Goal: Information Seeking & Learning: Find specific page/section

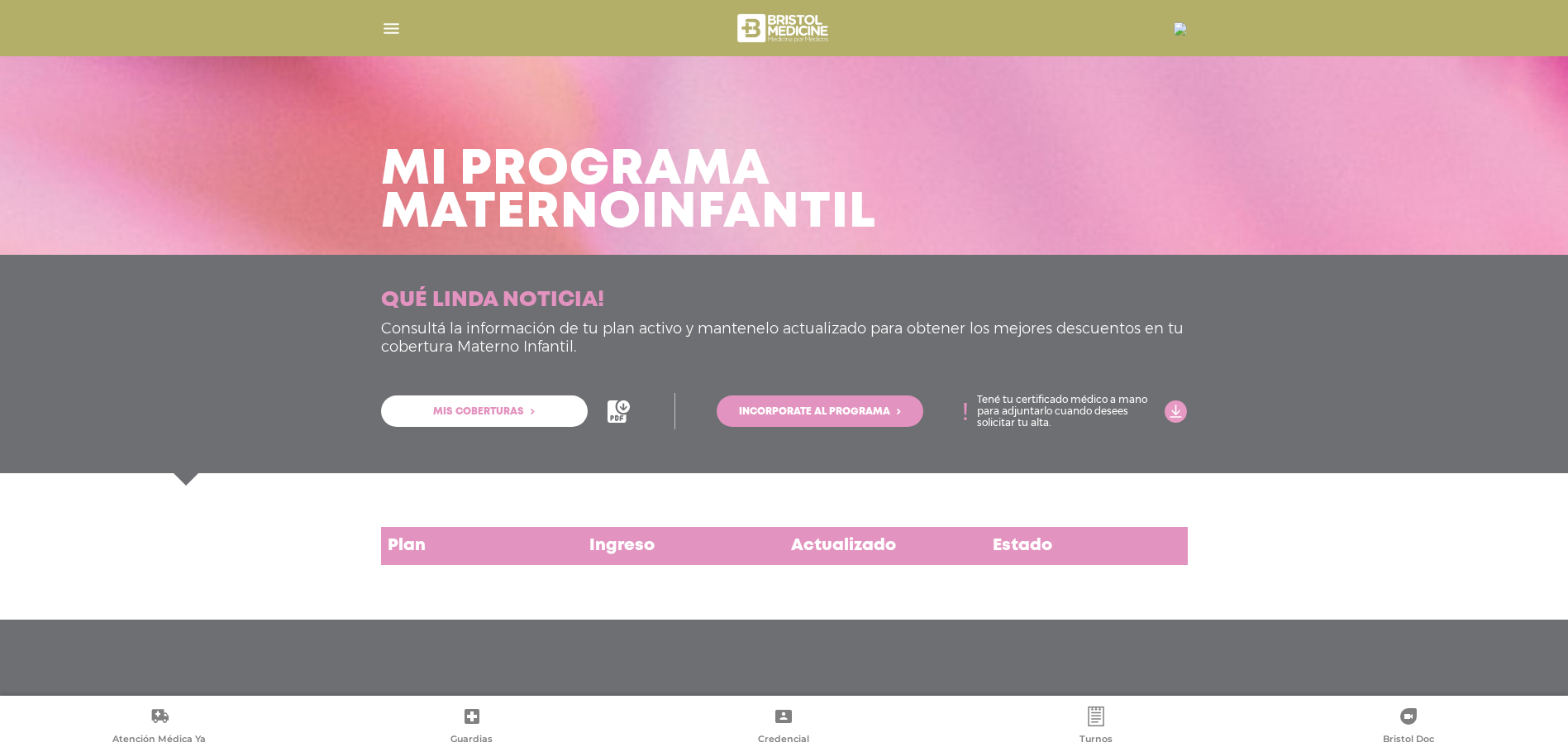
scroll to position [12, 0]
click at [390, 25] on img "button" at bounding box center [392, 29] width 21 height 21
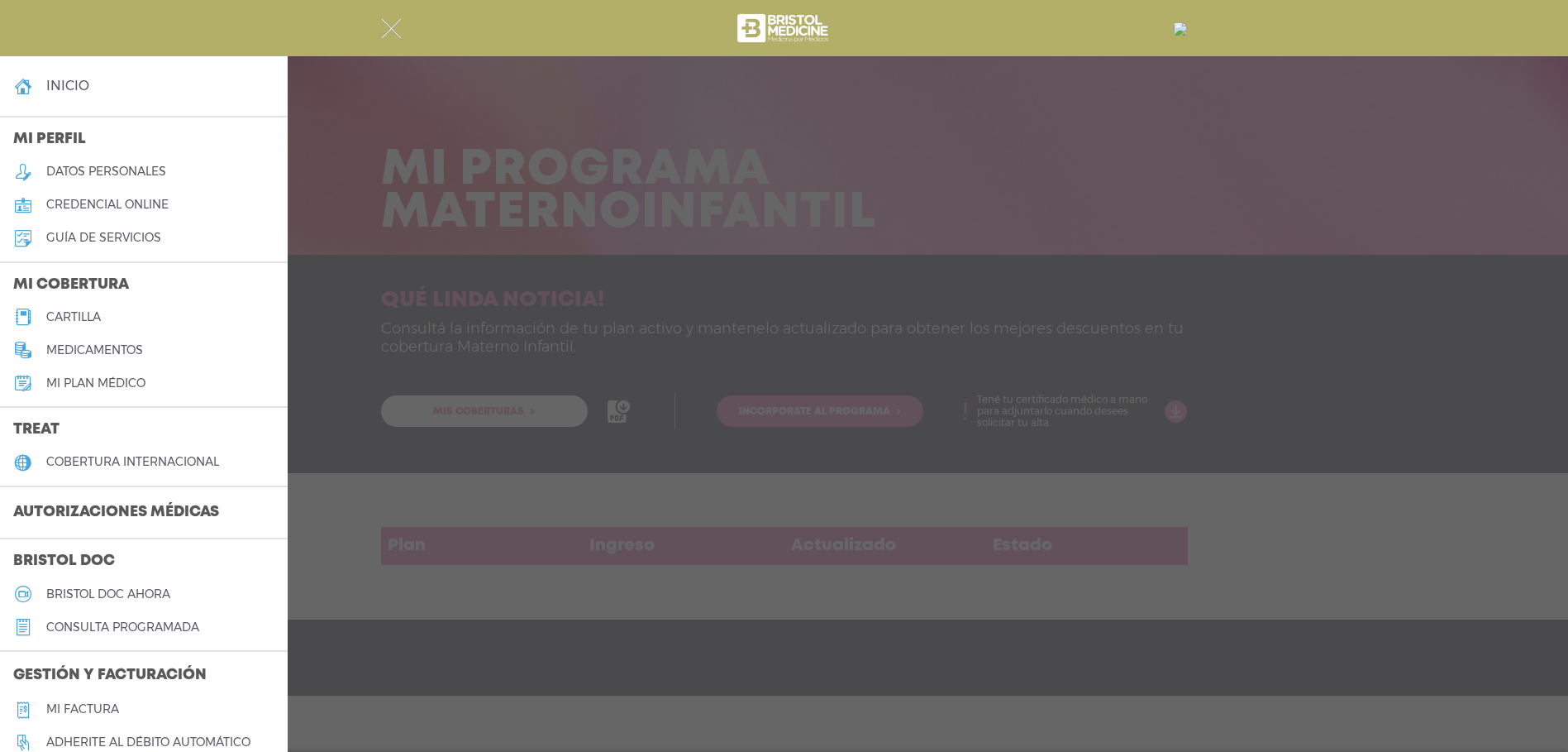
scroll to position [0, 0]
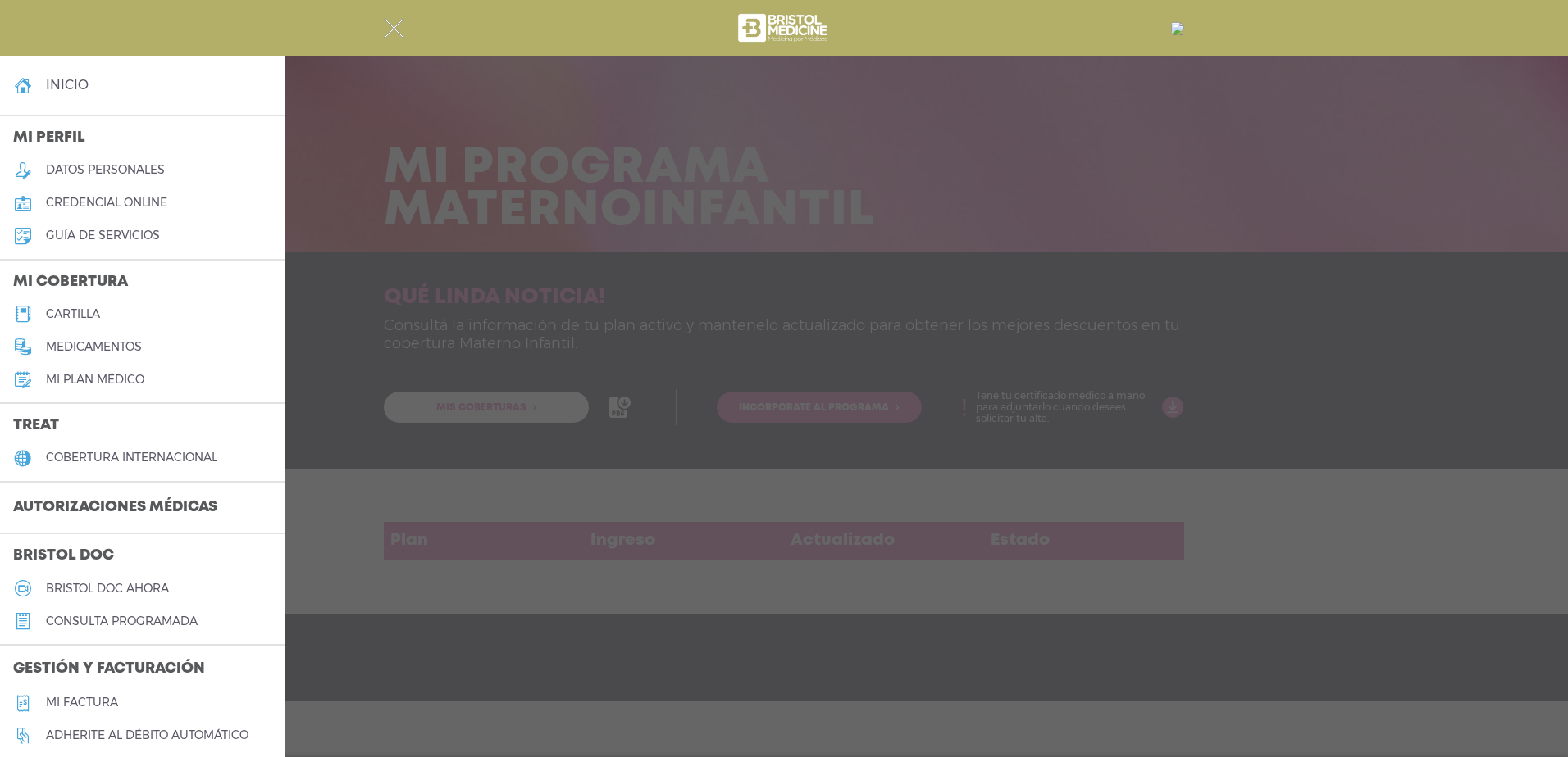
click at [108, 309] on link "cartilla" at bounding box center [143, 314] width 285 height 33
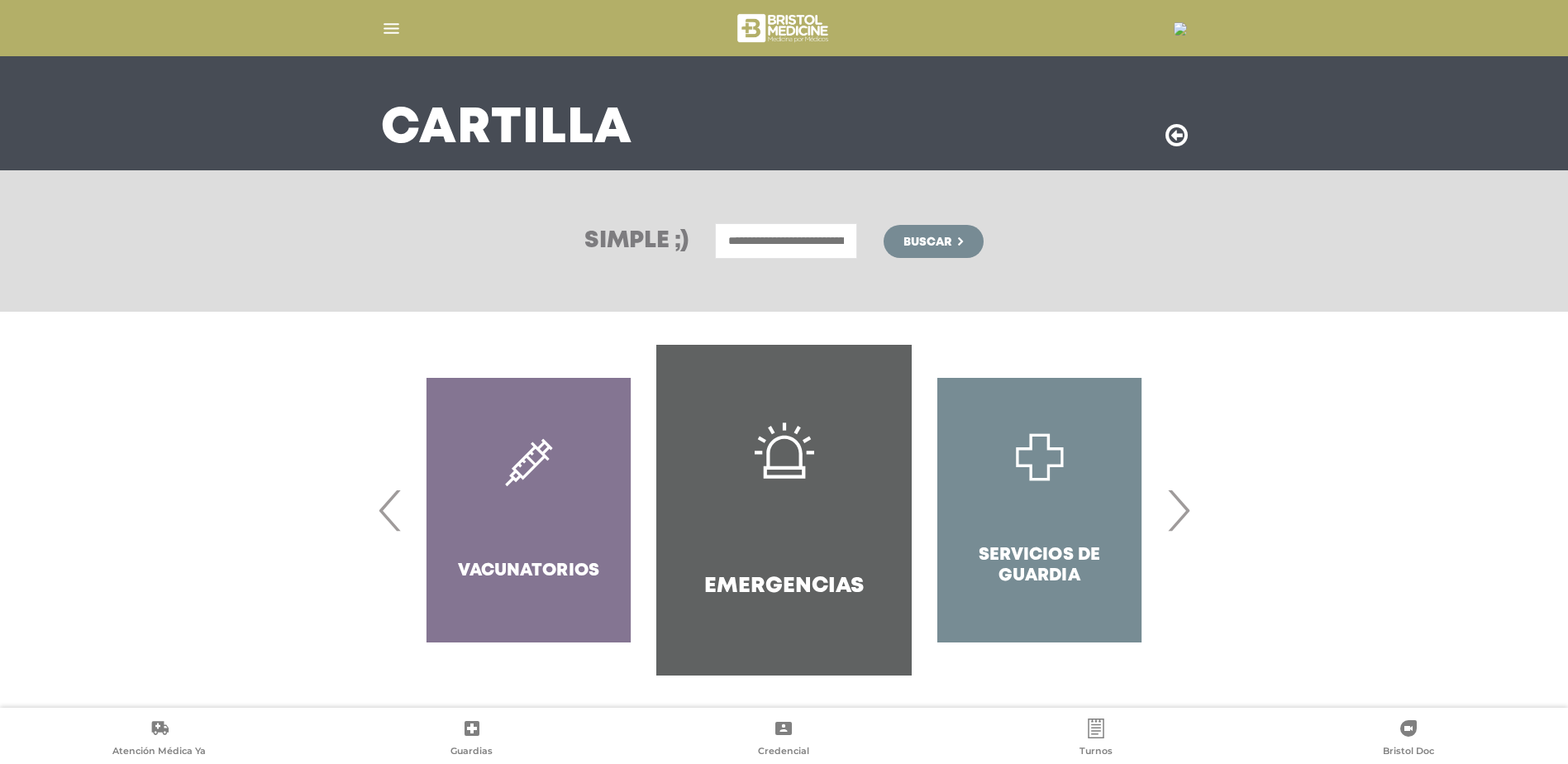
scroll to position [85, 0]
click at [1183, 501] on span "›" at bounding box center [1179, 510] width 32 height 89
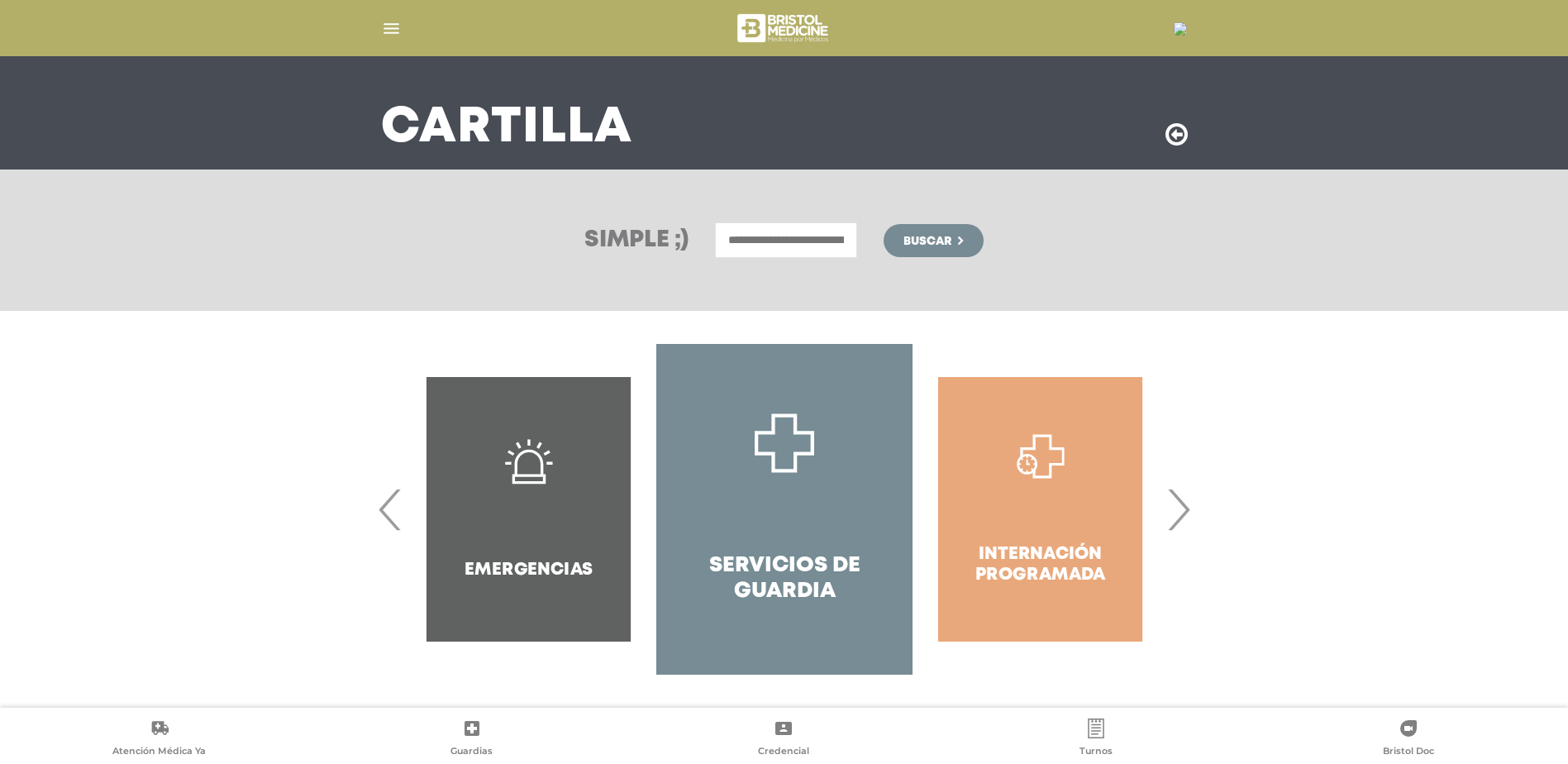
click at [1183, 500] on span "›" at bounding box center [1179, 510] width 32 height 89
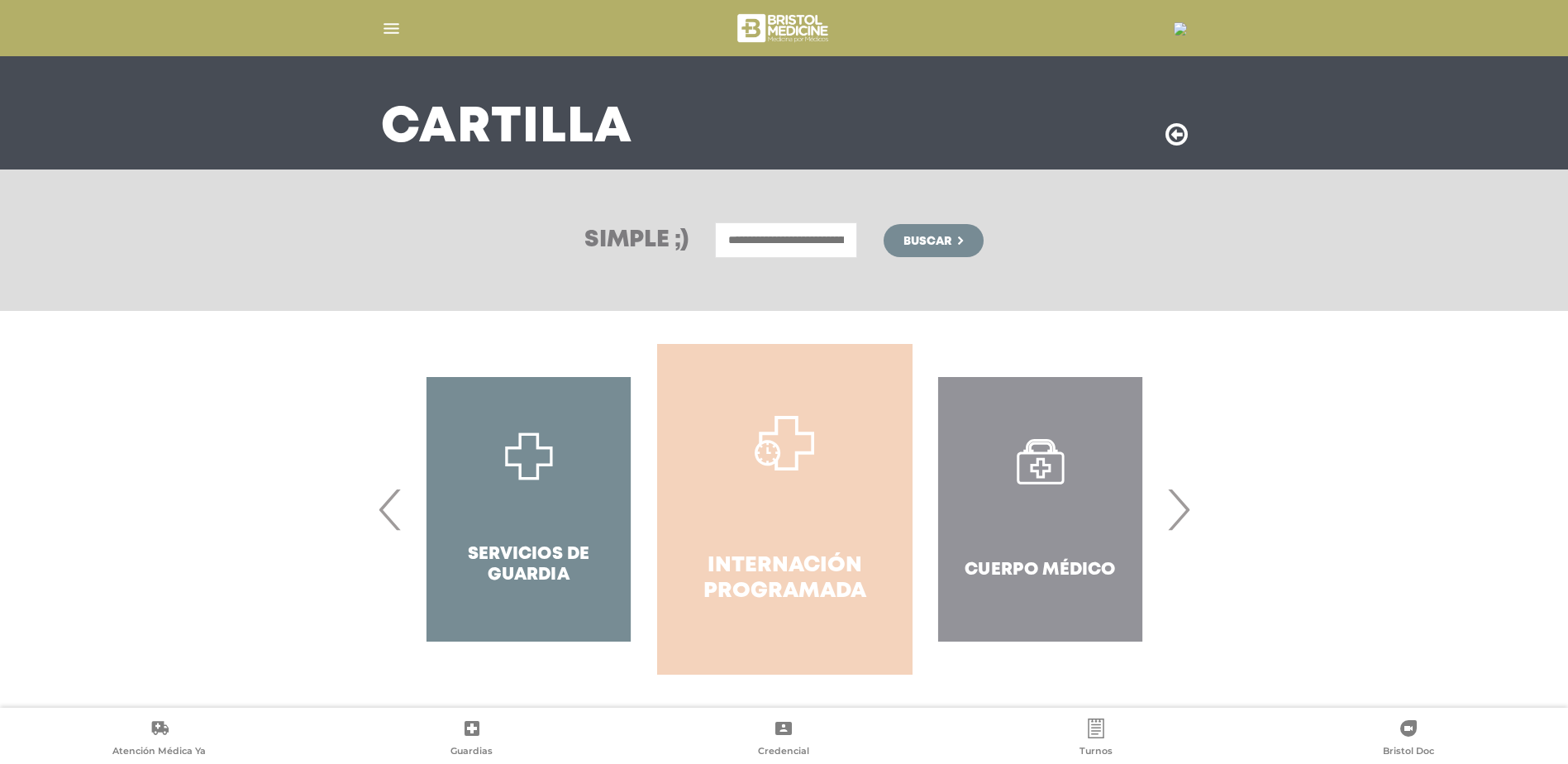
click at [734, 442] on link "Internación Programada" at bounding box center [784, 509] width 255 height 331
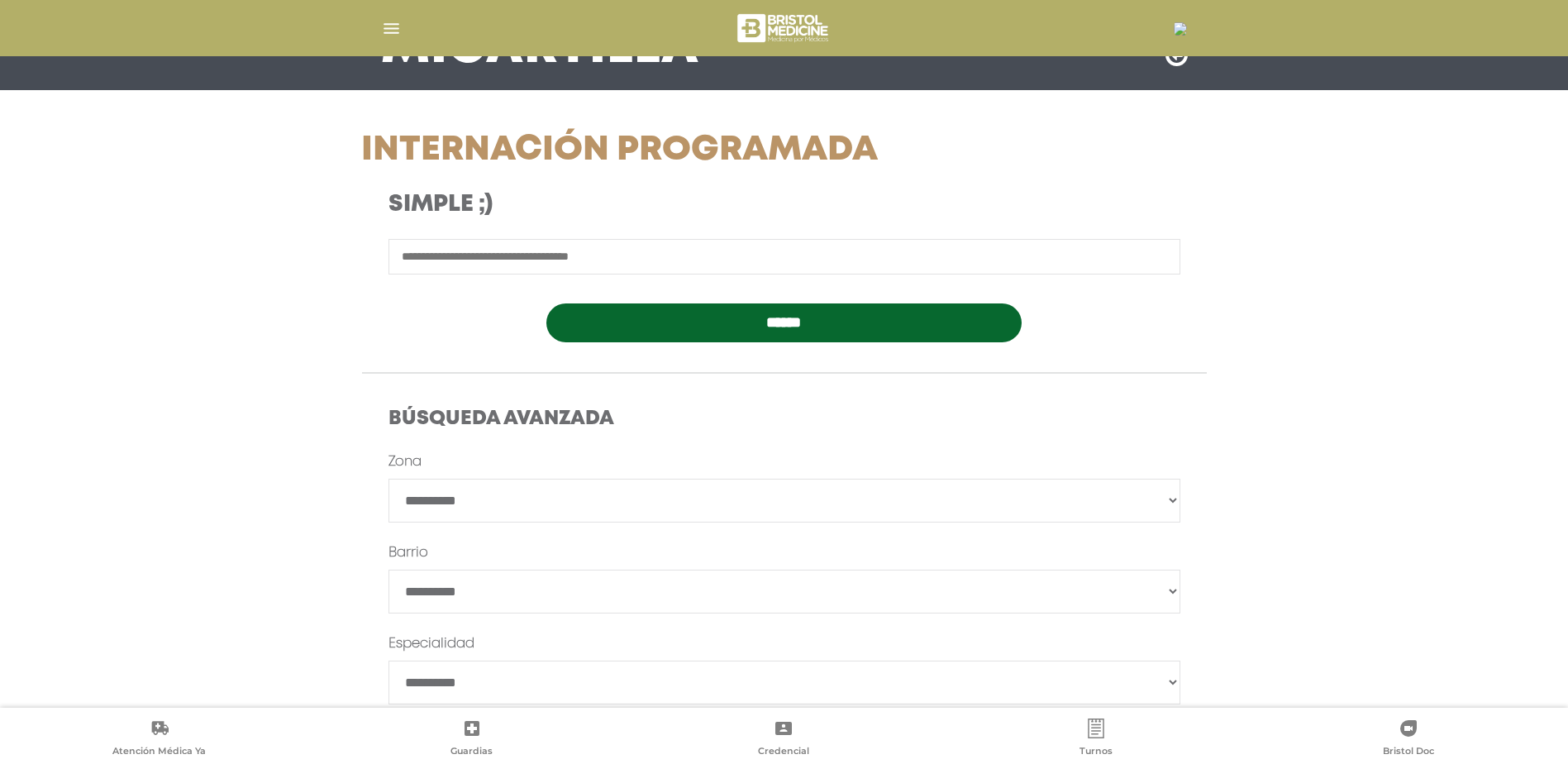
scroll to position [166, 0]
click at [514, 253] on input "text" at bounding box center [784, 256] width 792 height 36
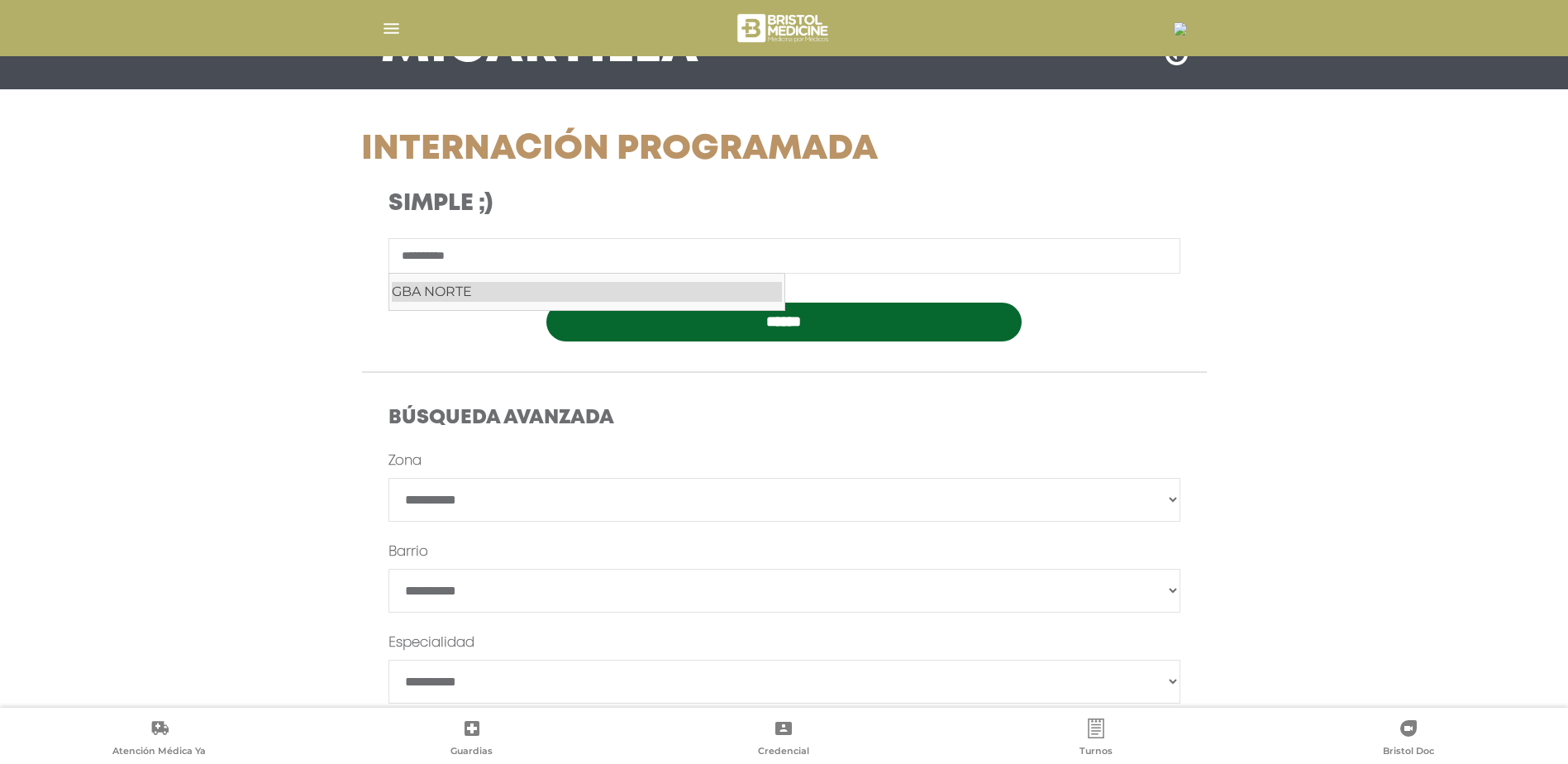
click at [706, 289] on div "GBA NORTE" at bounding box center [587, 291] width 390 height 20
type input "**********"
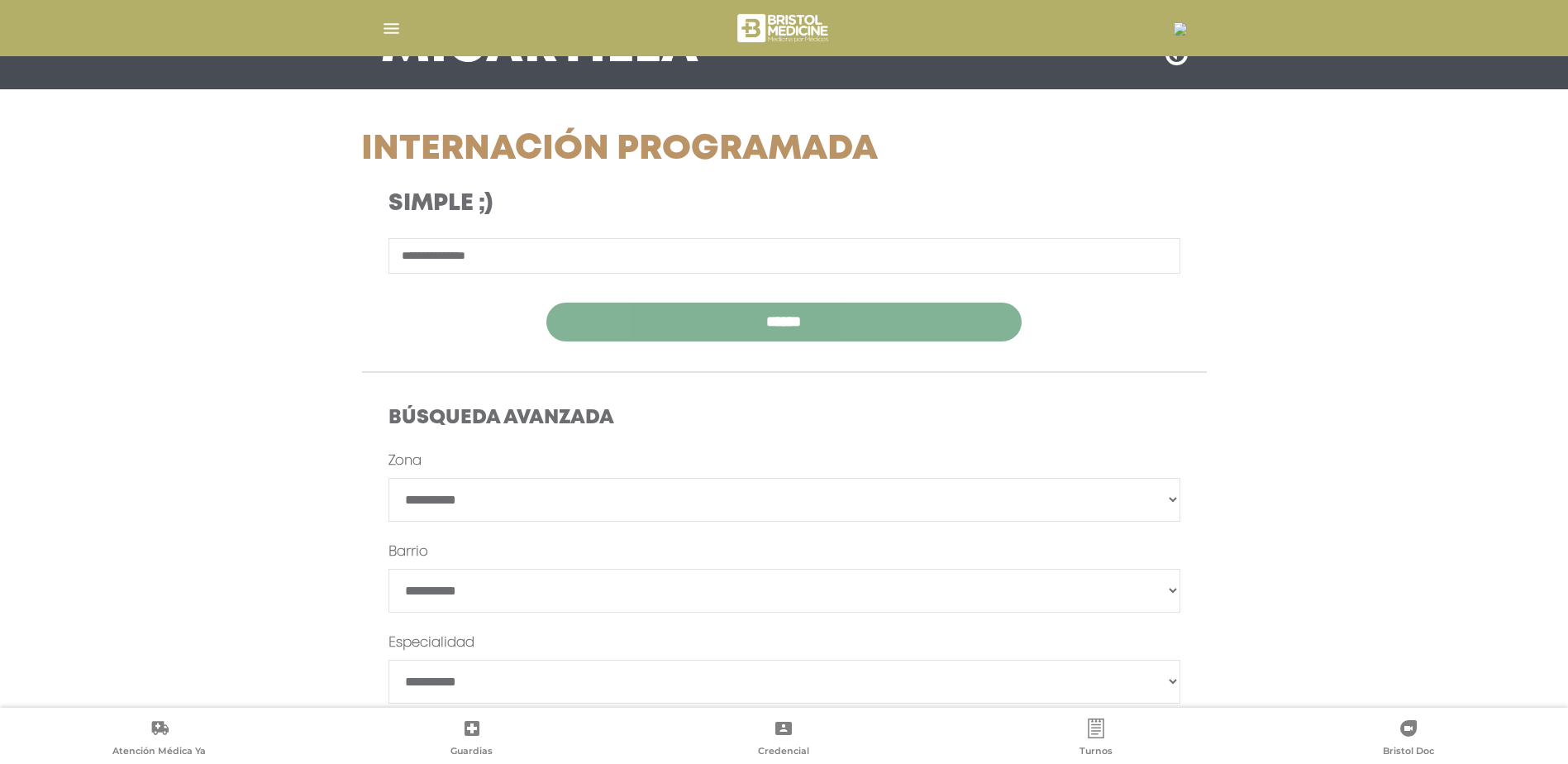
click at [837, 337] on input "******" at bounding box center [784, 322] width 475 height 39
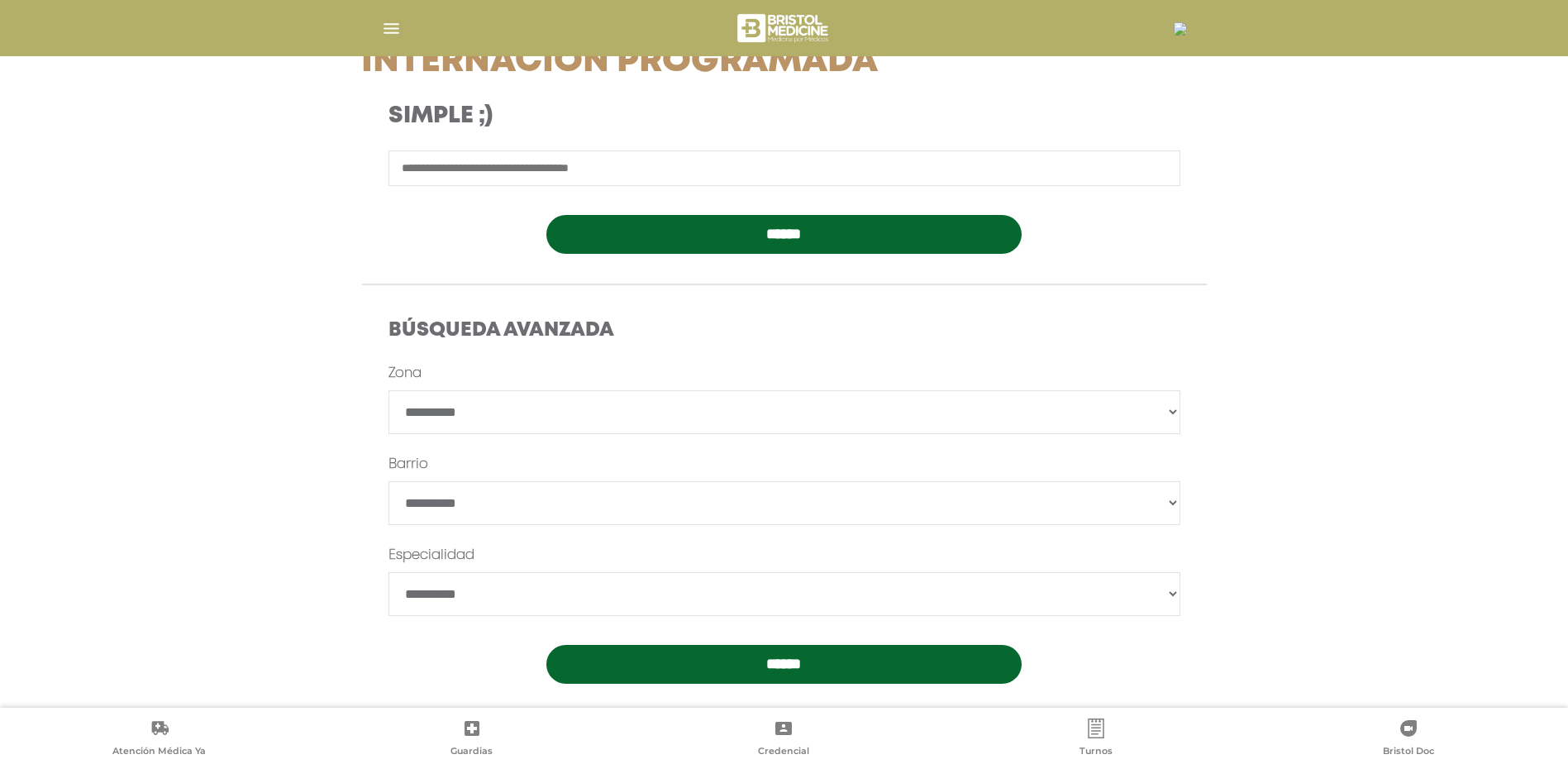
scroll to position [270, 0]
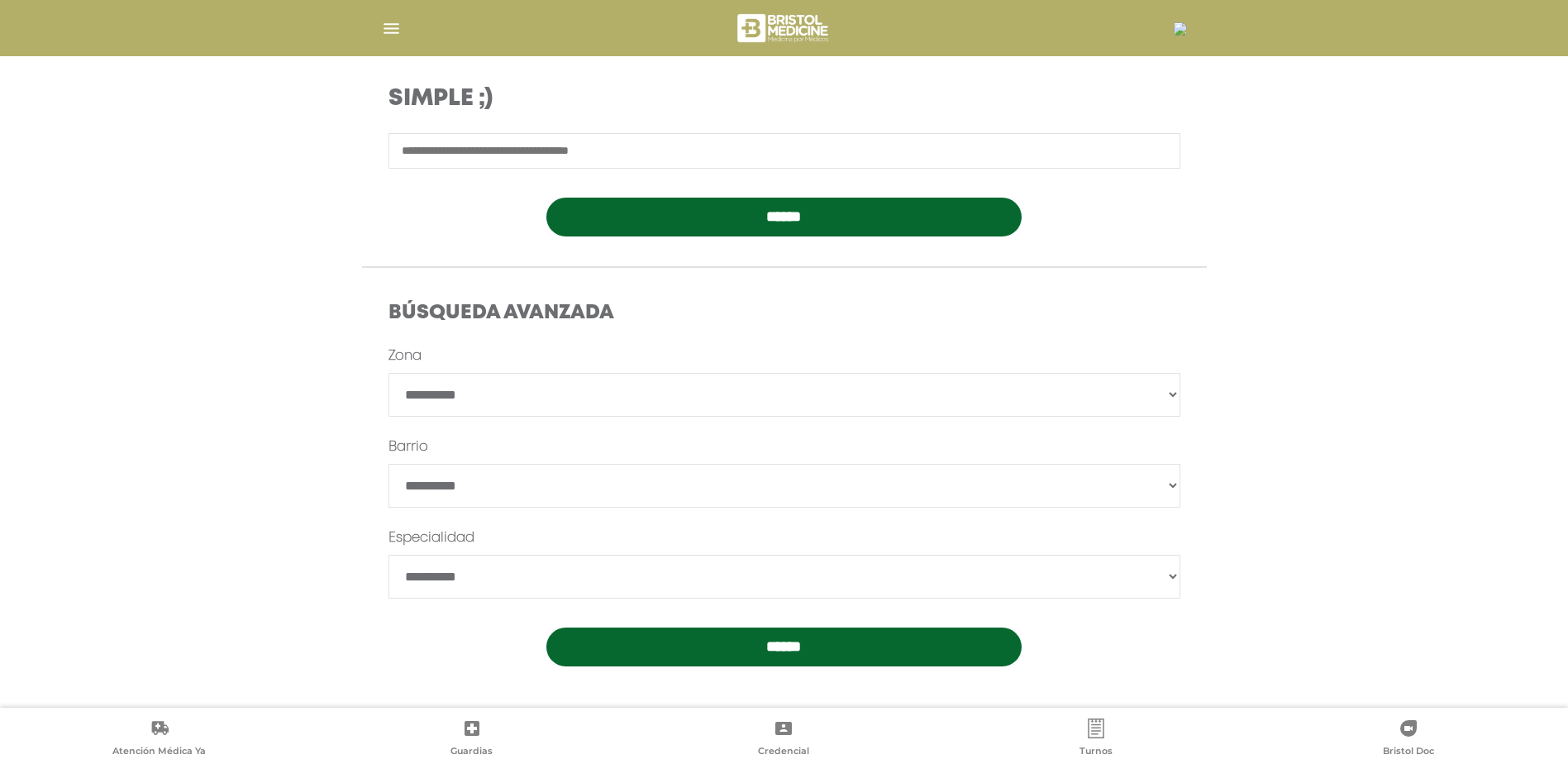
click at [554, 403] on select "**********" at bounding box center [784, 395] width 792 height 44
select select "****"
click at [388, 373] on select "**********" at bounding box center [784, 395] width 792 height 44
click at [596, 498] on select "*******" at bounding box center [784, 486] width 792 height 44
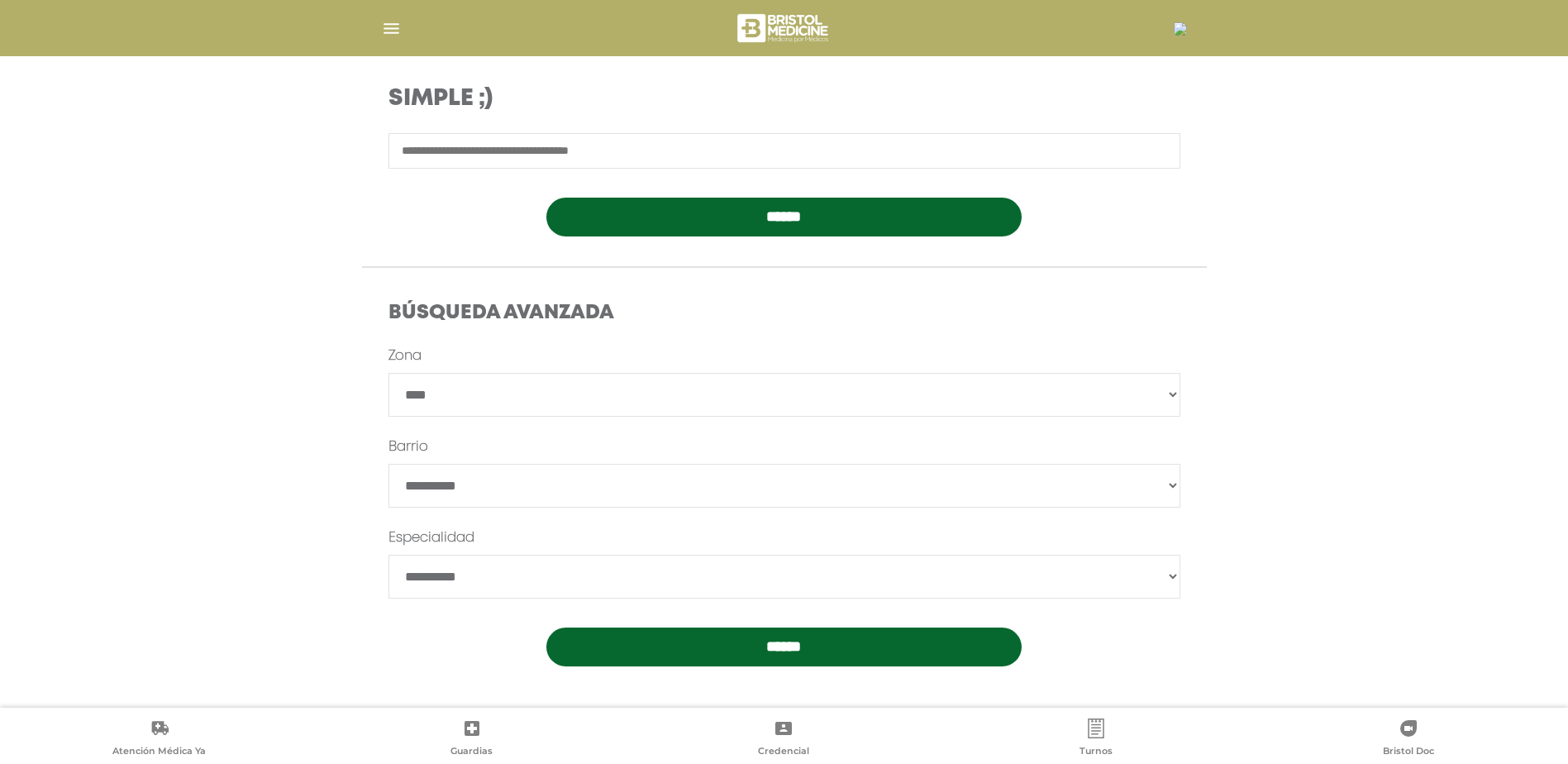
click at [594, 608] on form "**********" at bounding box center [784, 506] width 792 height 321
click at [595, 579] on select "**********" at bounding box center [784, 577] width 792 height 44
select select "**********"
click at [388, 555] on select "**********" at bounding box center [784, 577] width 792 height 44
click at [701, 646] on input "******" at bounding box center [784, 647] width 475 height 39
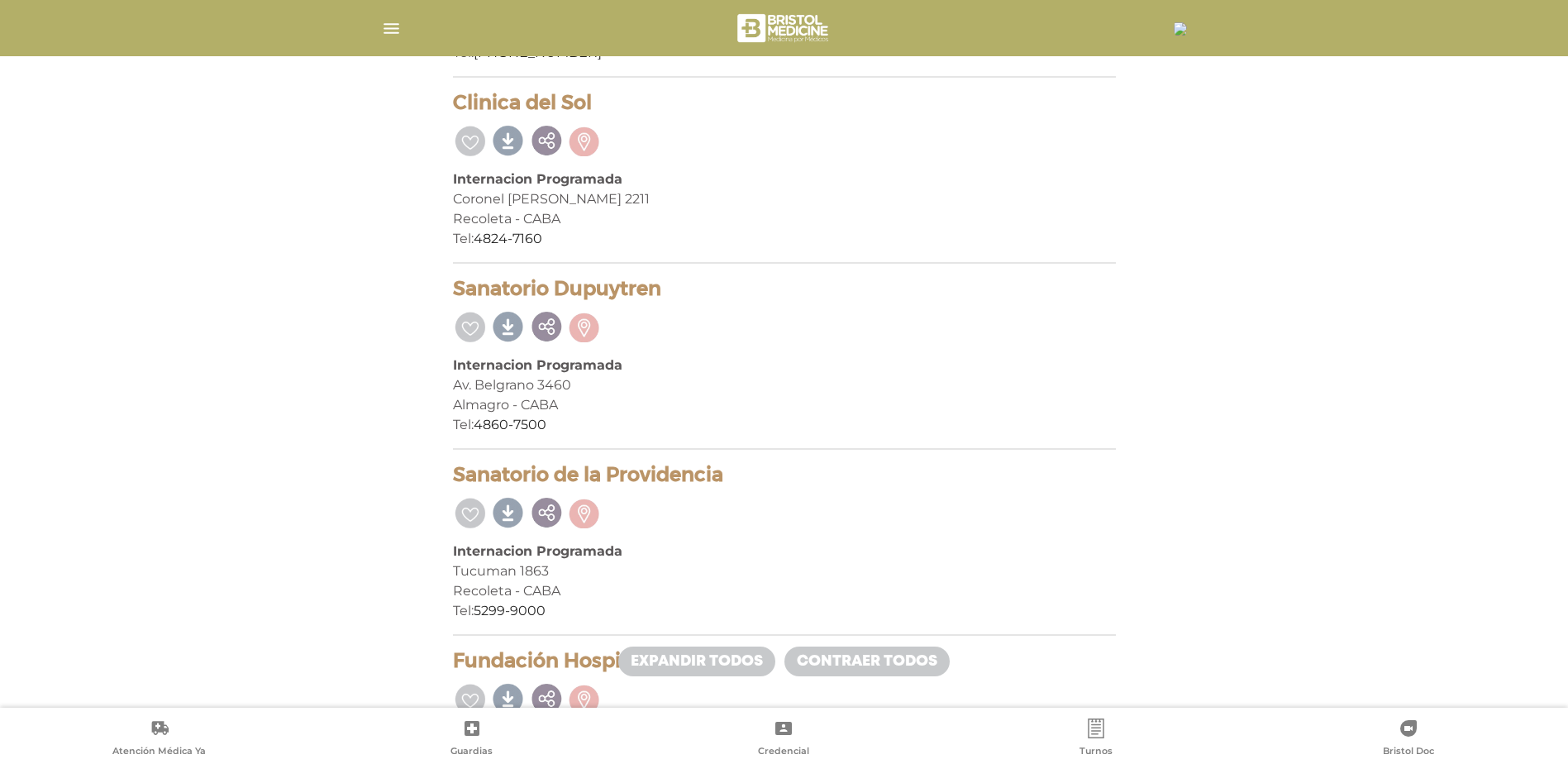
scroll to position [744, 0]
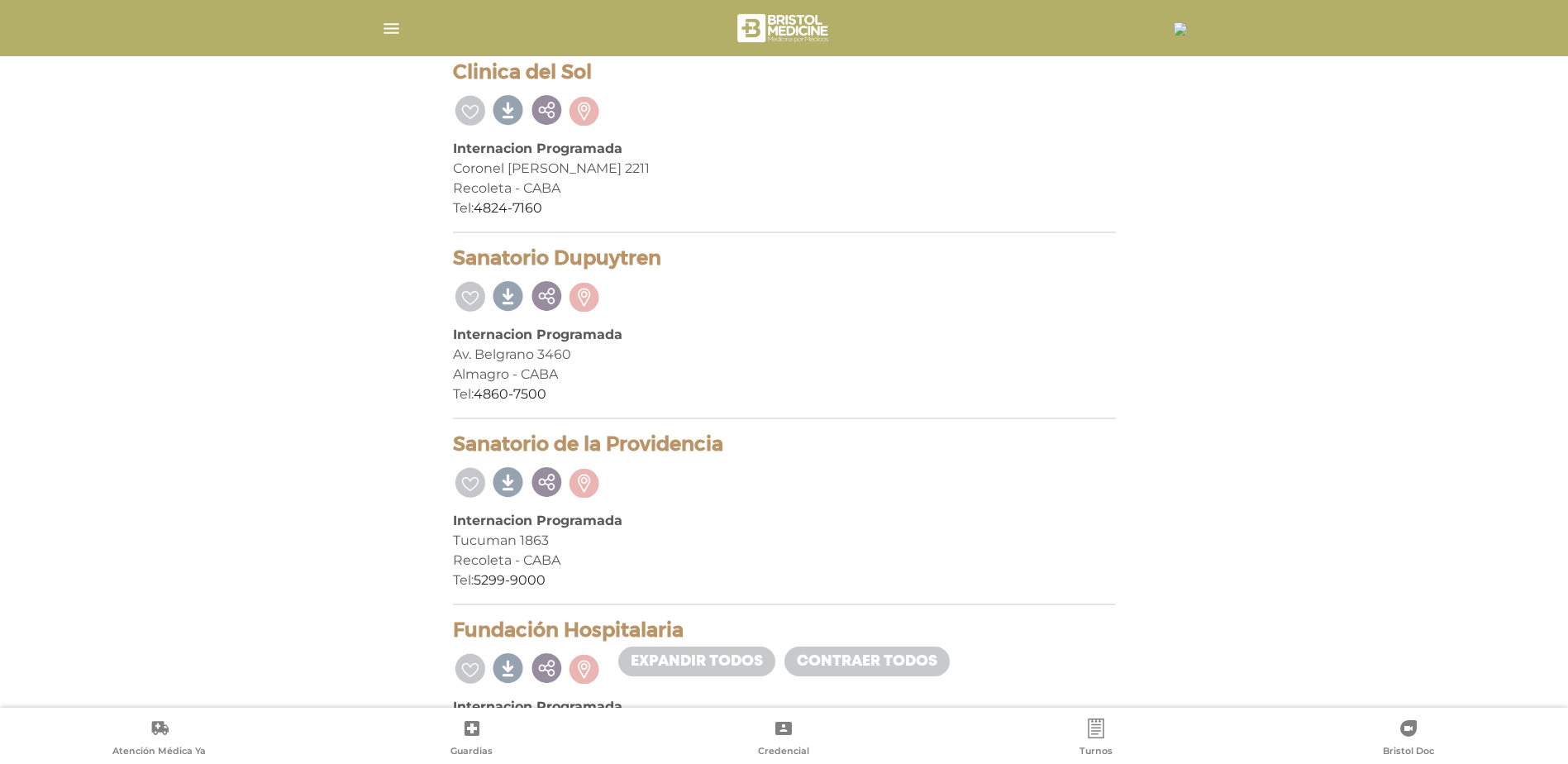
drag, startPoint x: 614, startPoint y: 258, endPoint x: 389, endPoint y: 258, distance: 225.0
drag, startPoint x: 591, startPoint y: 68, endPoint x: 431, endPoint y: 74, distance: 160.1
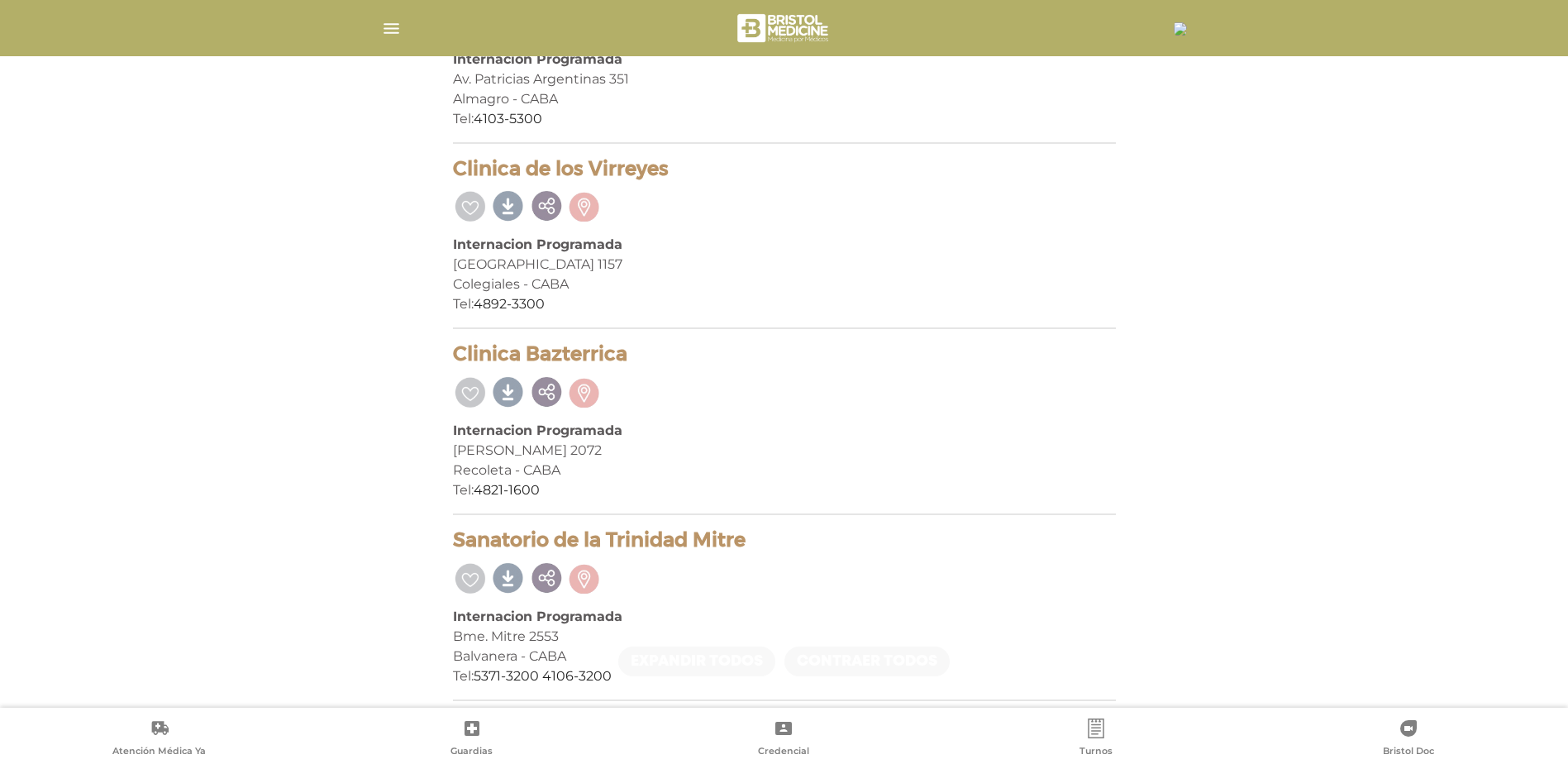
scroll to position [2328, 0]
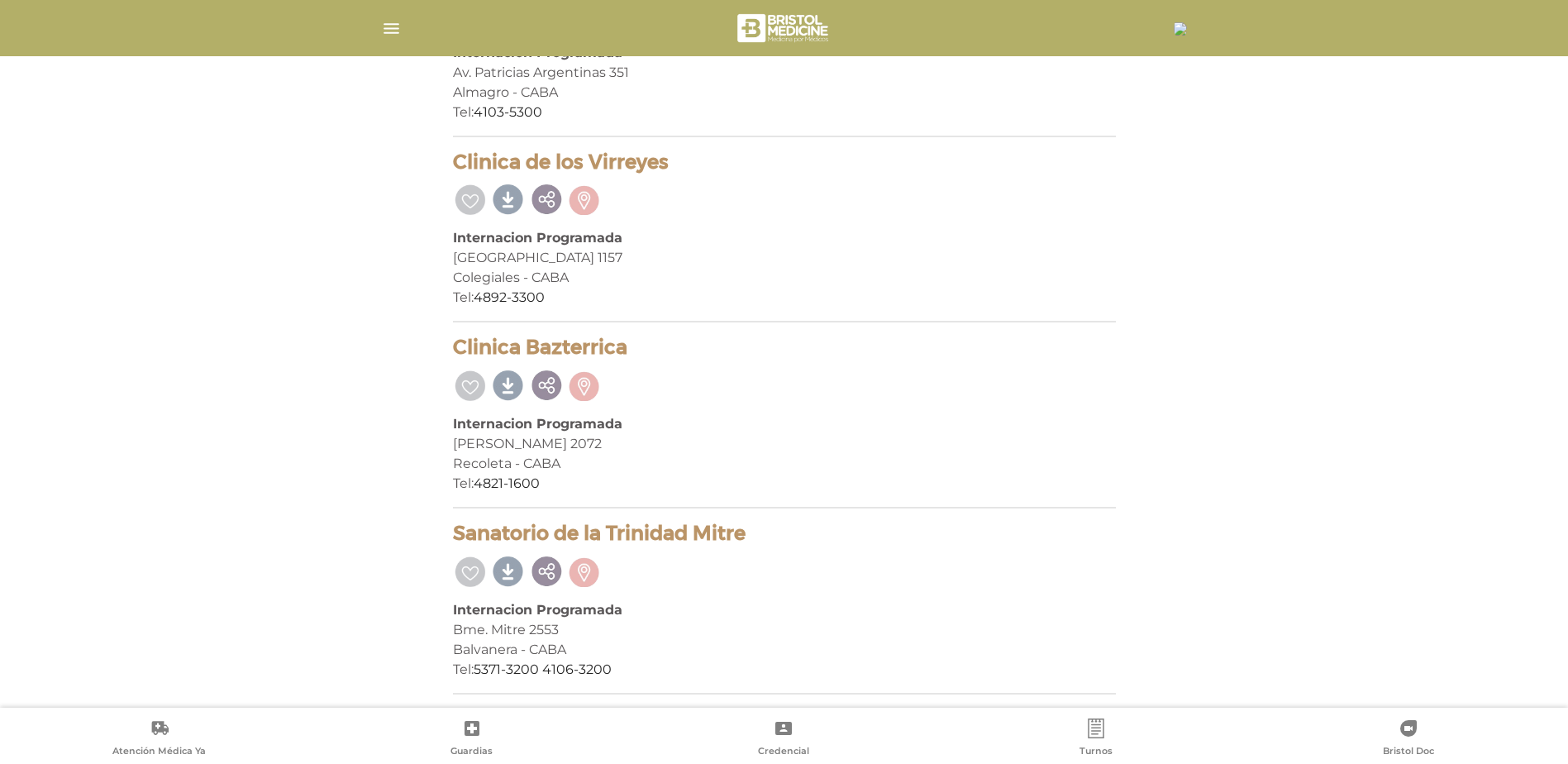
click at [824, 557] on div at bounding box center [785, 570] width 663 height 35
drag, startPoint x: 757, startPoint y: 539, endPoint x: 429, endPoint y: 520, distance: 328.5
drag, startPoint x: 429, startPoint y: 520, endPoint x: 552, endPoint y: 539, distance: 124.5
click at [846, 485] on div "Tel: 4821-1600" at bounding box center [785, 483] width 663 height 20
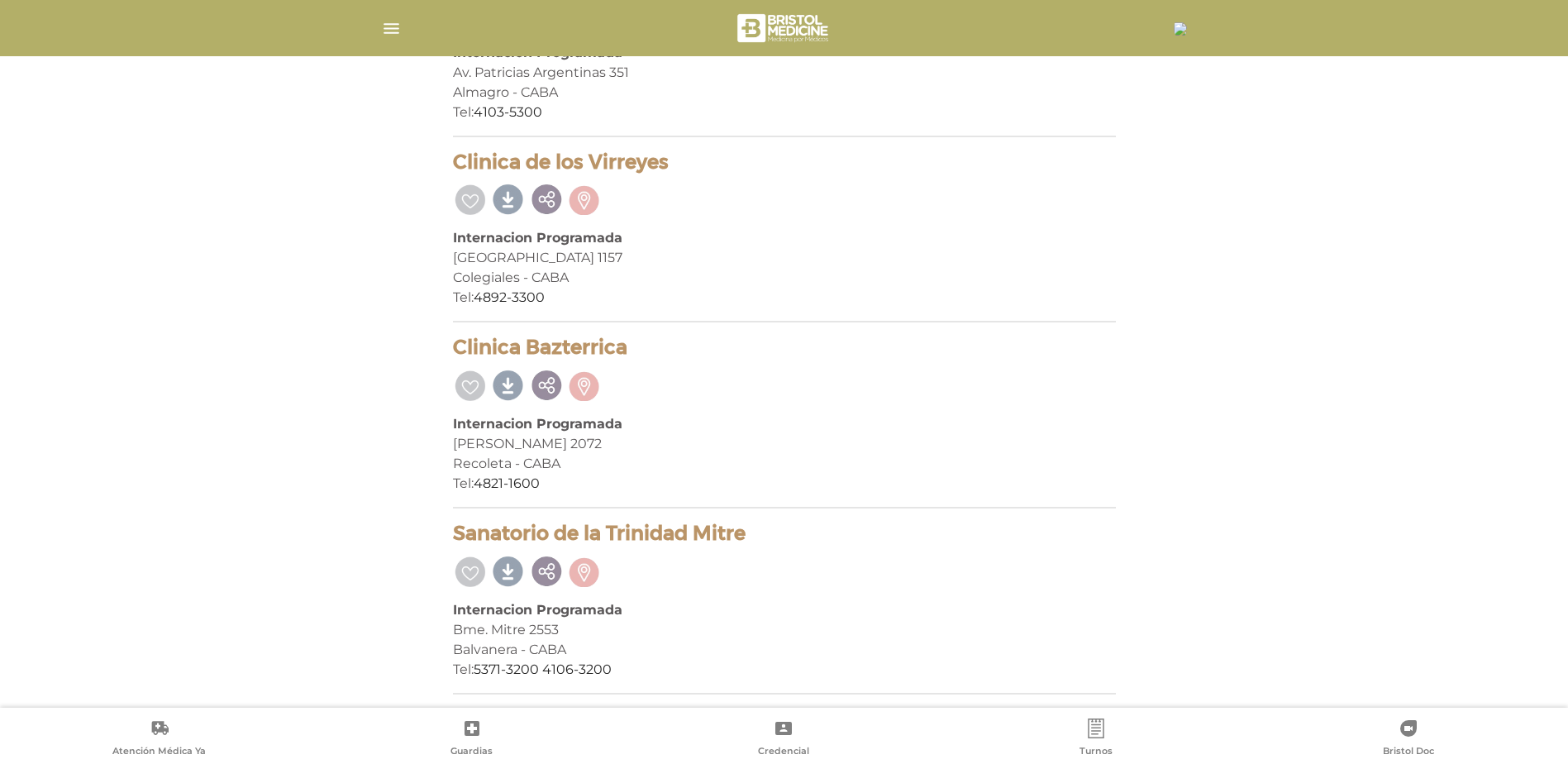
click at [503, 571] on link at bounding box center [509, 570] width 35 height 35
drag, startPoint x: 652, startPoint y: 339, endPoint x: 440, endPoint y: 353, distance: 212.5
drag, startPoint x: 440, startPoint y: 353, endPoint x: 668, endPoint y: 348, distance: 228.1
click at [668, 348] on h4 "Clinica Bazterrica" at bounding box center [785, 347] width 663 height 24
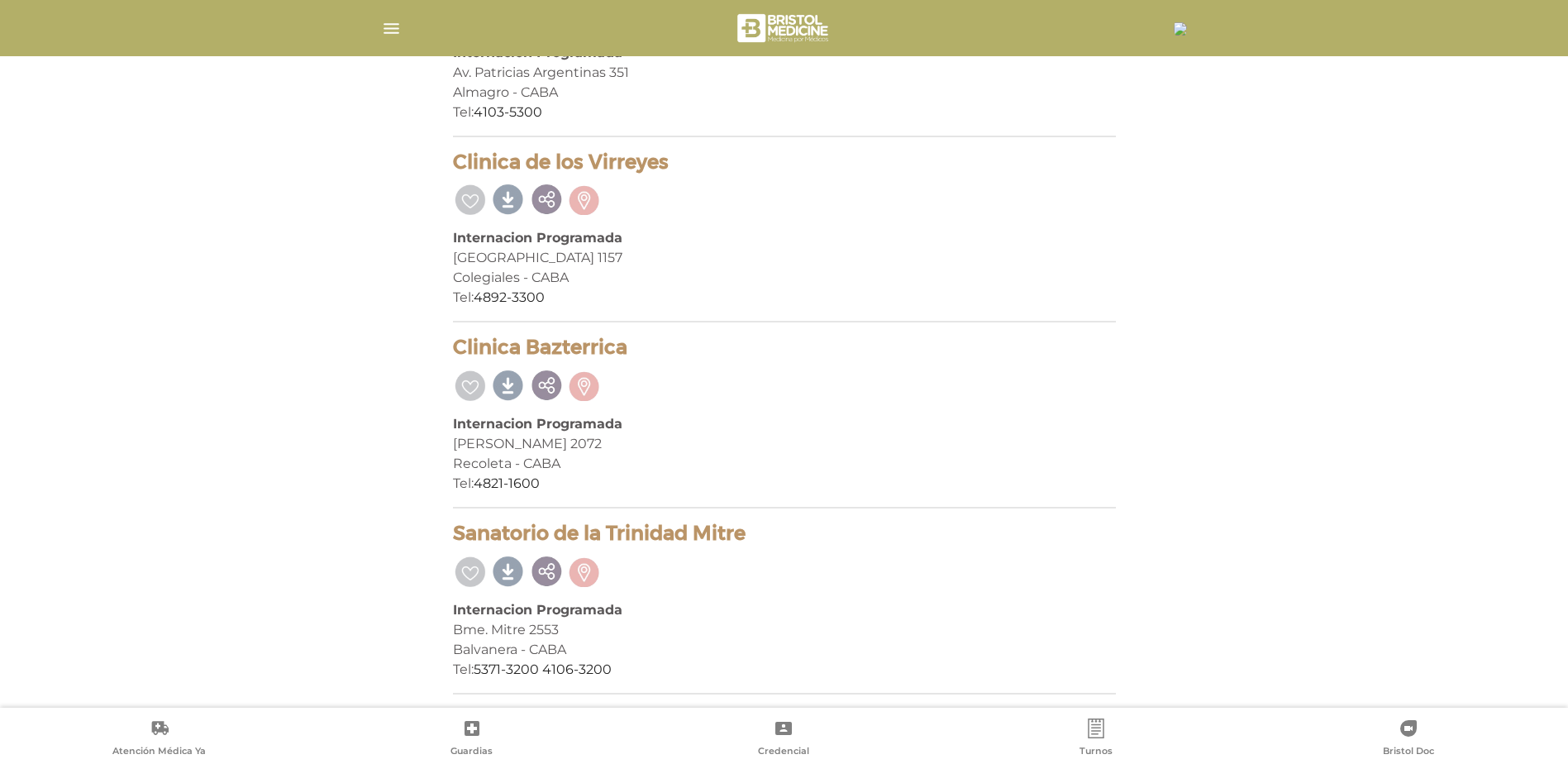
scroll to position [2222, 0]
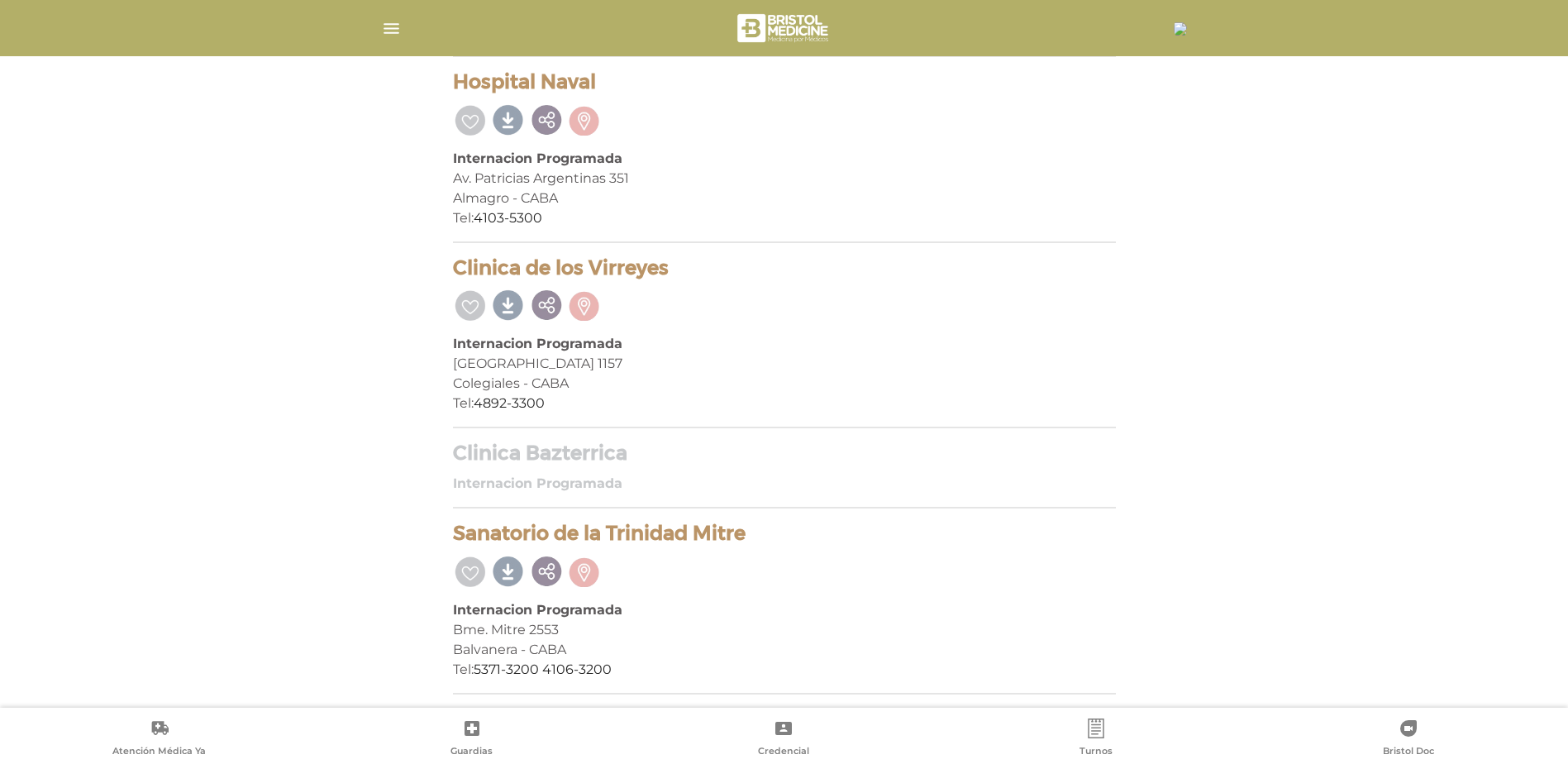
click at [667, 562] on div at bounding box center [785, 570] width 663 height 35
drag, startPoint x: 677, startPoint y: 539, endPoint x: 456, endPoint y: 532, distance: 221.1
click at [456, 532] on h4 "Sanatorio de la Trinidad Mitre" at bounding box center [785, 533] width 663 height 24
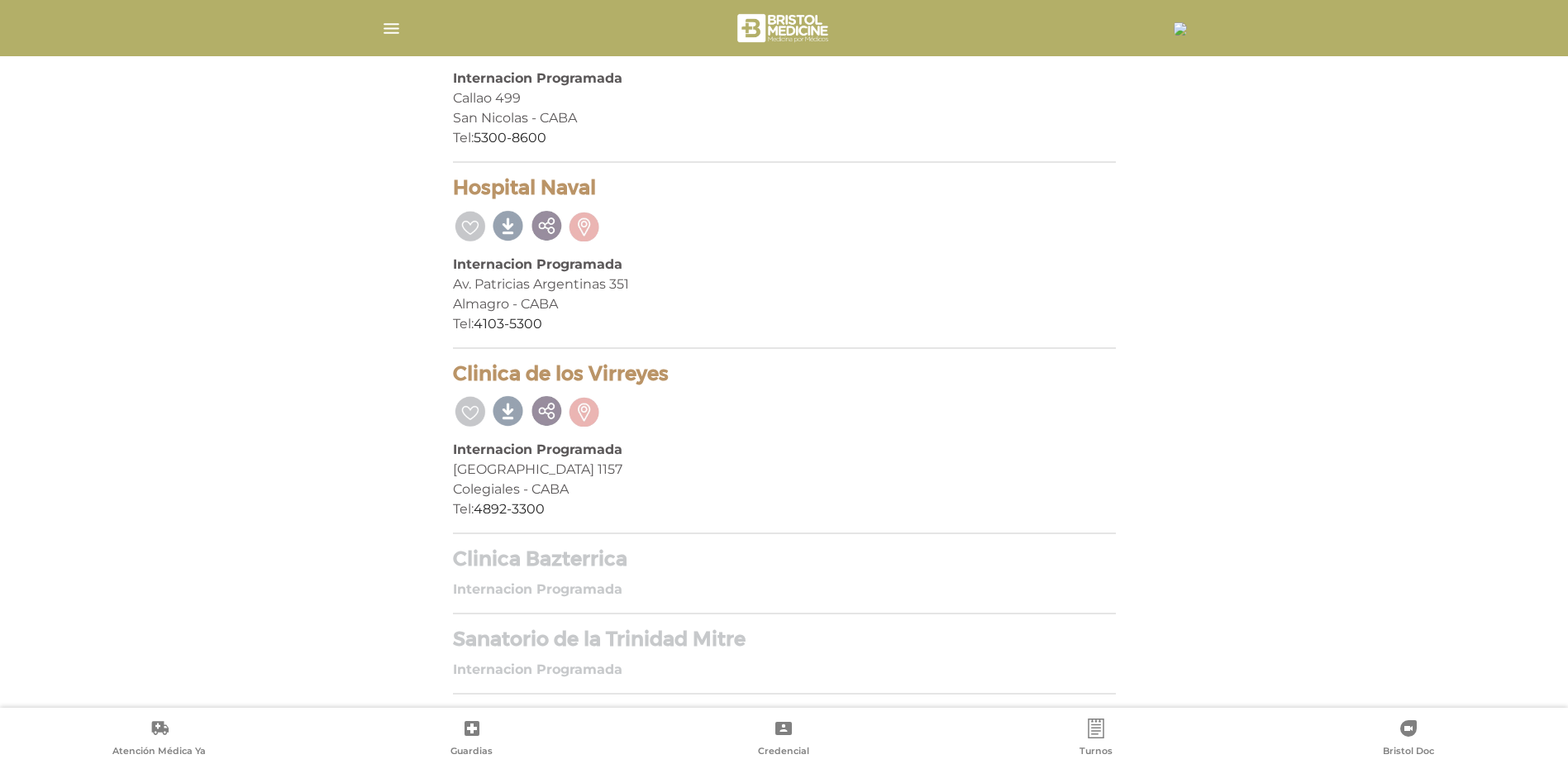
drag, startPoint x: 456, startPoint y: 532, endPoint x: 510, endPoint y: 527, distance: 54.2
drag, startPoint x: 510, startPoint y: 527, endPoint x: 708, endPoint y: 644, distance: 230.0
click at [705, 646] on h4 "Sanatorio de la Trinidad Mitre" at bounding box center [785, 639] width 663 height 24
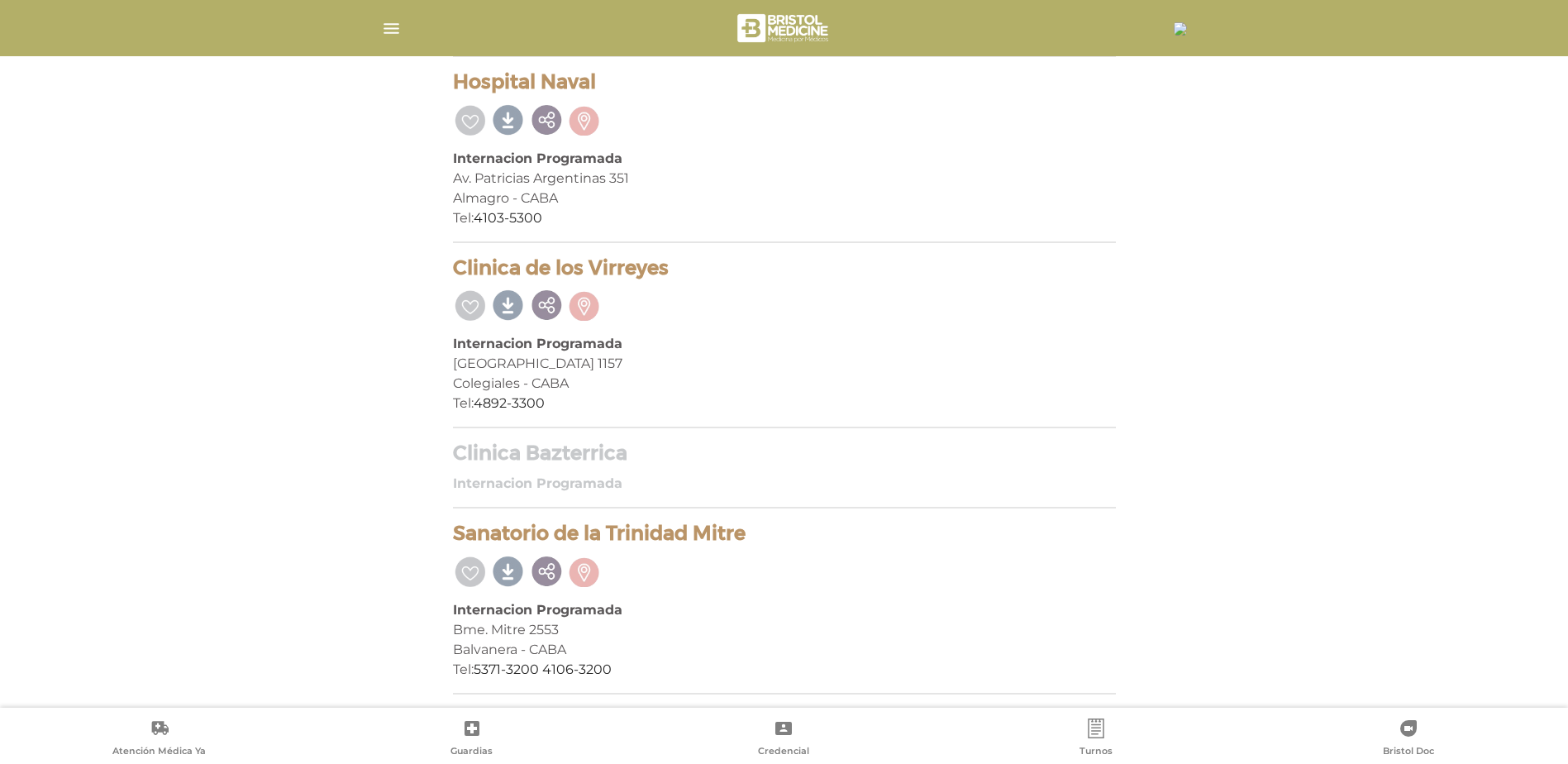
click at [672, 534] on h4 "Sanatorio de la Trinidad Mitre" at bounding box center [785, 533] width 663 height 24
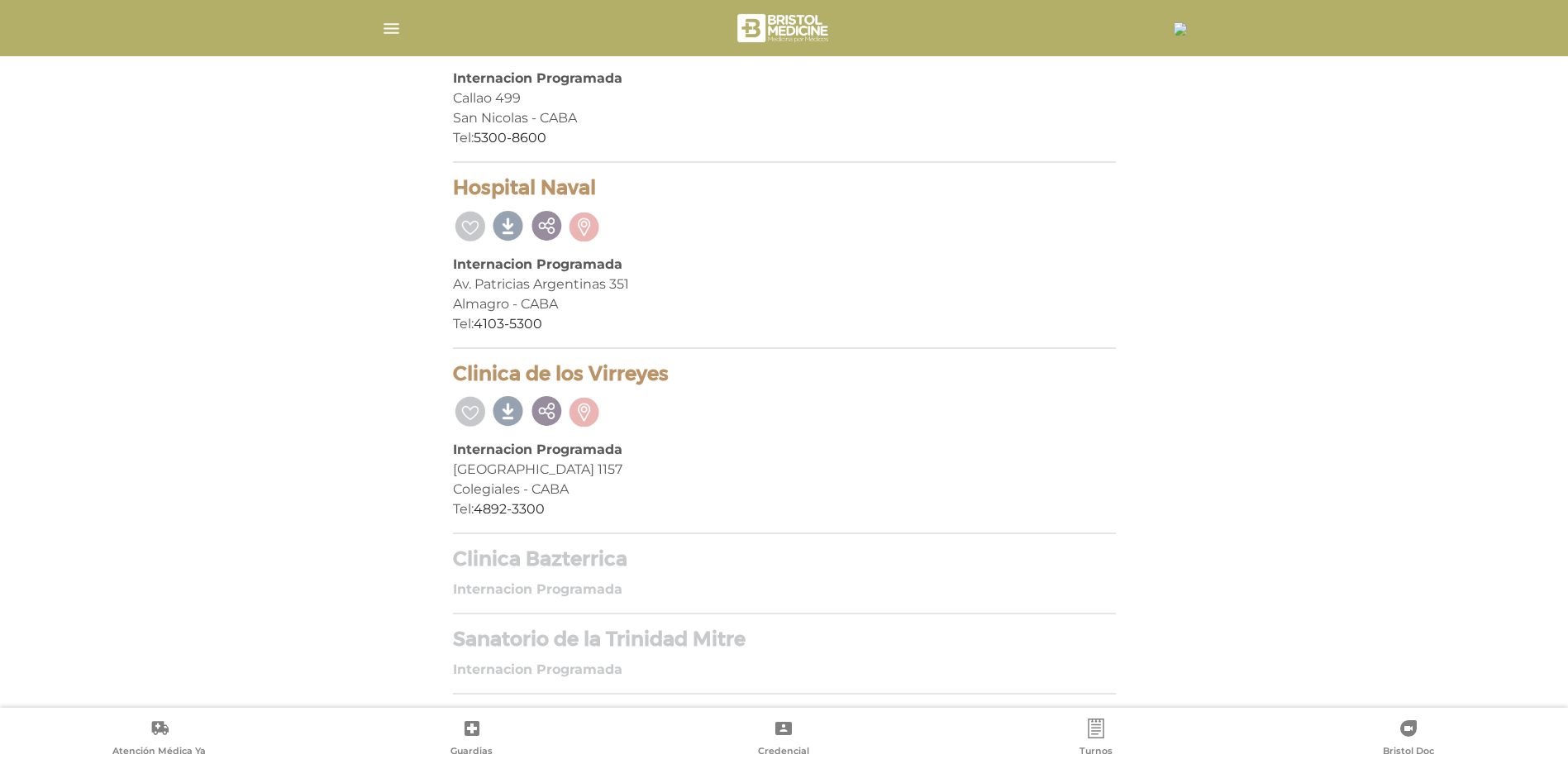
click at [672, 534] on div "Clinica de los Virreyes Internacion Programada Ciudad De La Paz 1157 Colegiales…" at bounding box center [785, 448] width 663 height 173
drag, startPoint x: 776, startPoint y: 632, endPoint x: 724, endPoint y: 644, distance: 53.4
click at [724, 644] on h4 "Sanatorio de la Trinidad Mitre" at bounding box center [785, 639] width 663 height 24
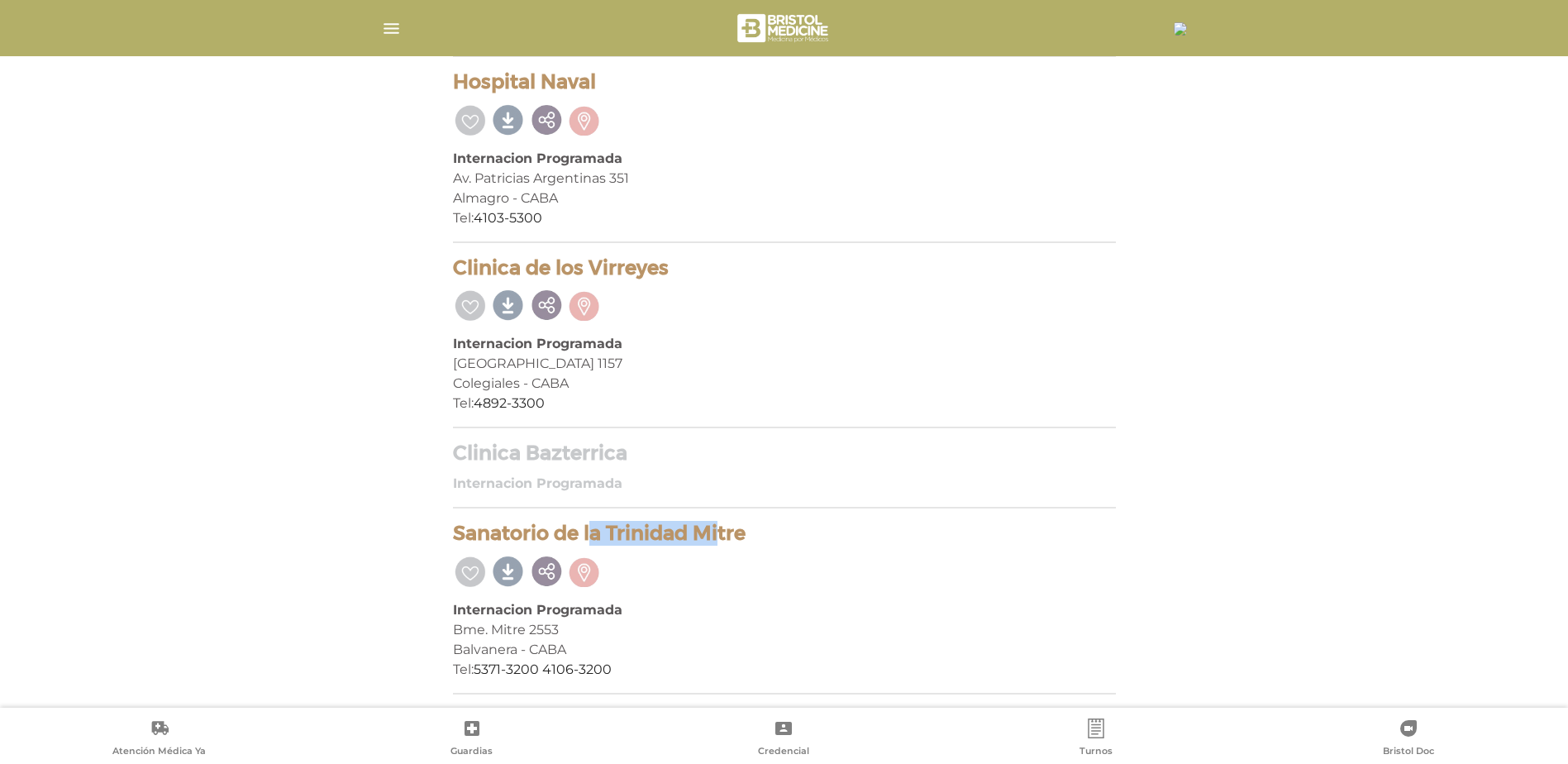
drag, startPoint x: 486, startPoint y: 533, endPoint x: 589, endPoint y: 535, distance: 103.0
click at [589, 535] on h4 "Sanatorio de la Trinidad Mitre" at bounding box center [785, 533] width 663 height 24
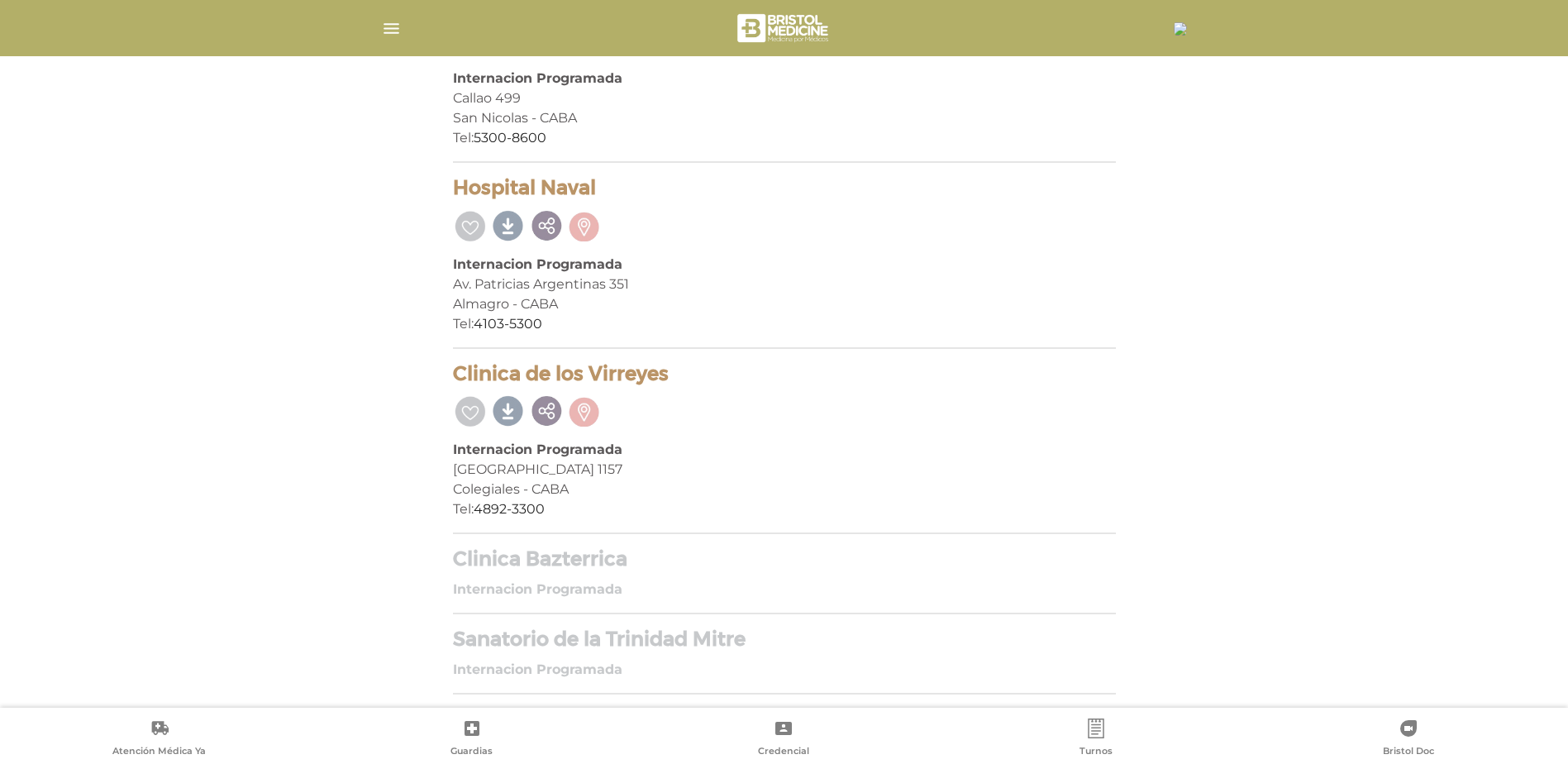
drag, startPoint x: 589, startPoint y: 535, endPoint x: 731, endPoint y: 646, distance: 180.2
click at [731, 646] on h4 "Sanatorio de la Trinidad Mitre" at bounding box center [785, 639] width 663 height 24
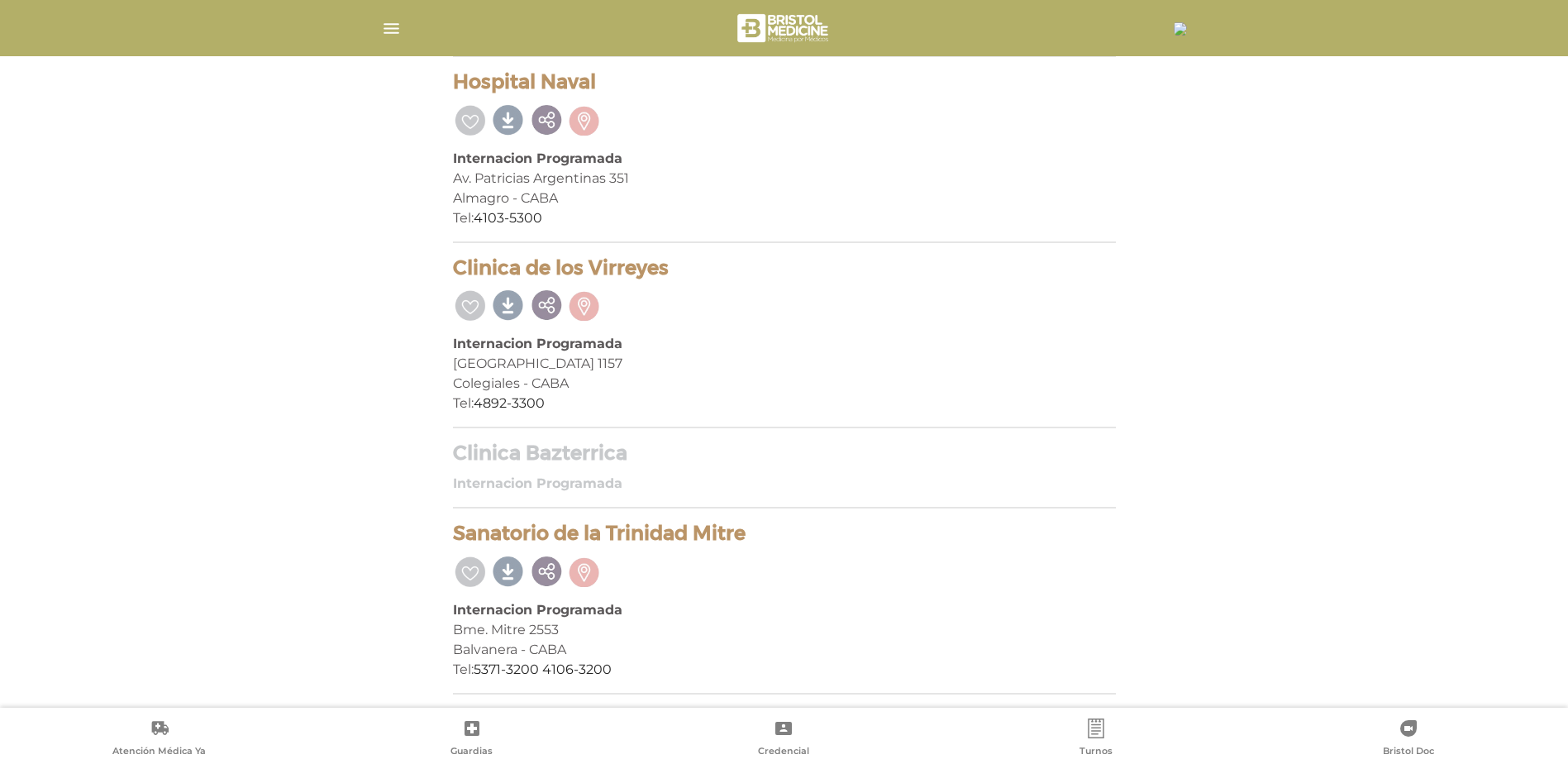
drag, startPoint x: 756, startPoint y: 539, endPoint x: 428, endPoint y: 535, distance: 328.0
drag, startPoint x: 428, startPoint y: 535, endPoint x: 538, endPoint y: 539, distance: 110.1
click at [880, 571] on div at bounding box center [785, 570] width 663 height 35
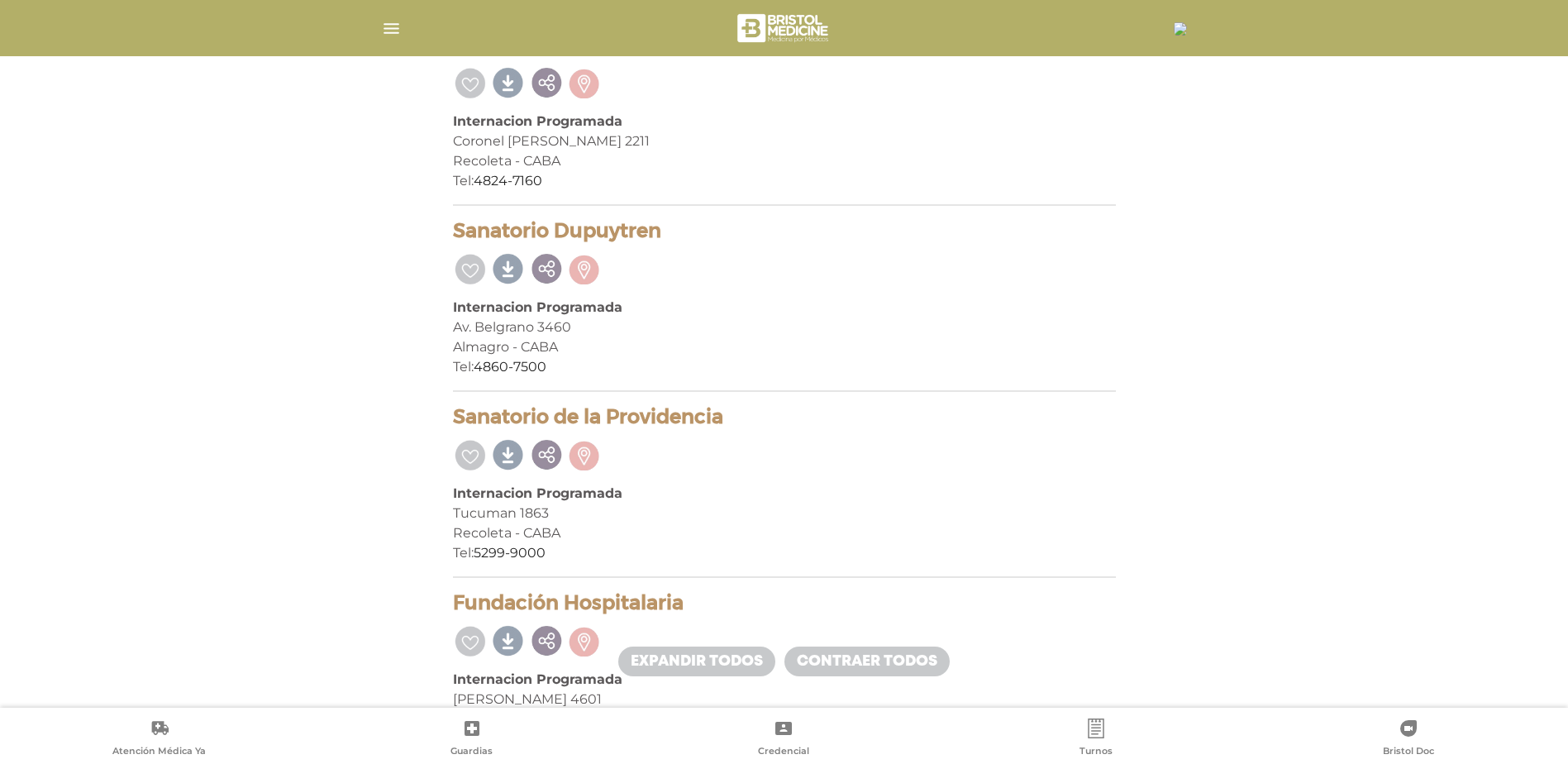
scroll to position [733, 0]
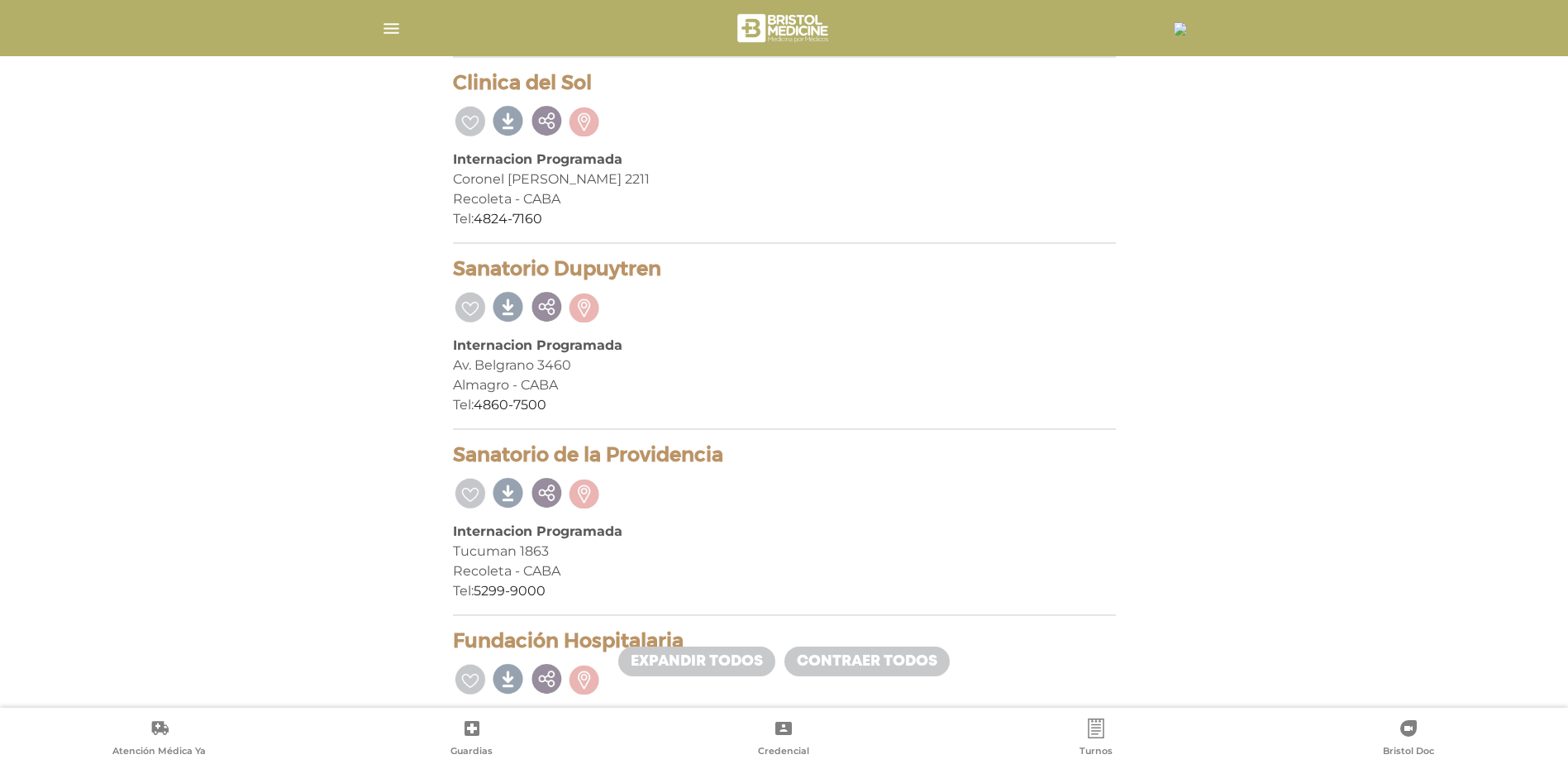
drag, startPoint x: 666, startPoint y: 268, endPoint x: 440, endPoint y: 258, distance: 226.2
drag, startPoint x: 440, startPoint y: 258, endPoint x: 546, endPoint y: 261, distance: 106.0
click at [694, 373] on div "Av. Belgrano 3460" at bounding box center [785, 365] width 663 height 20
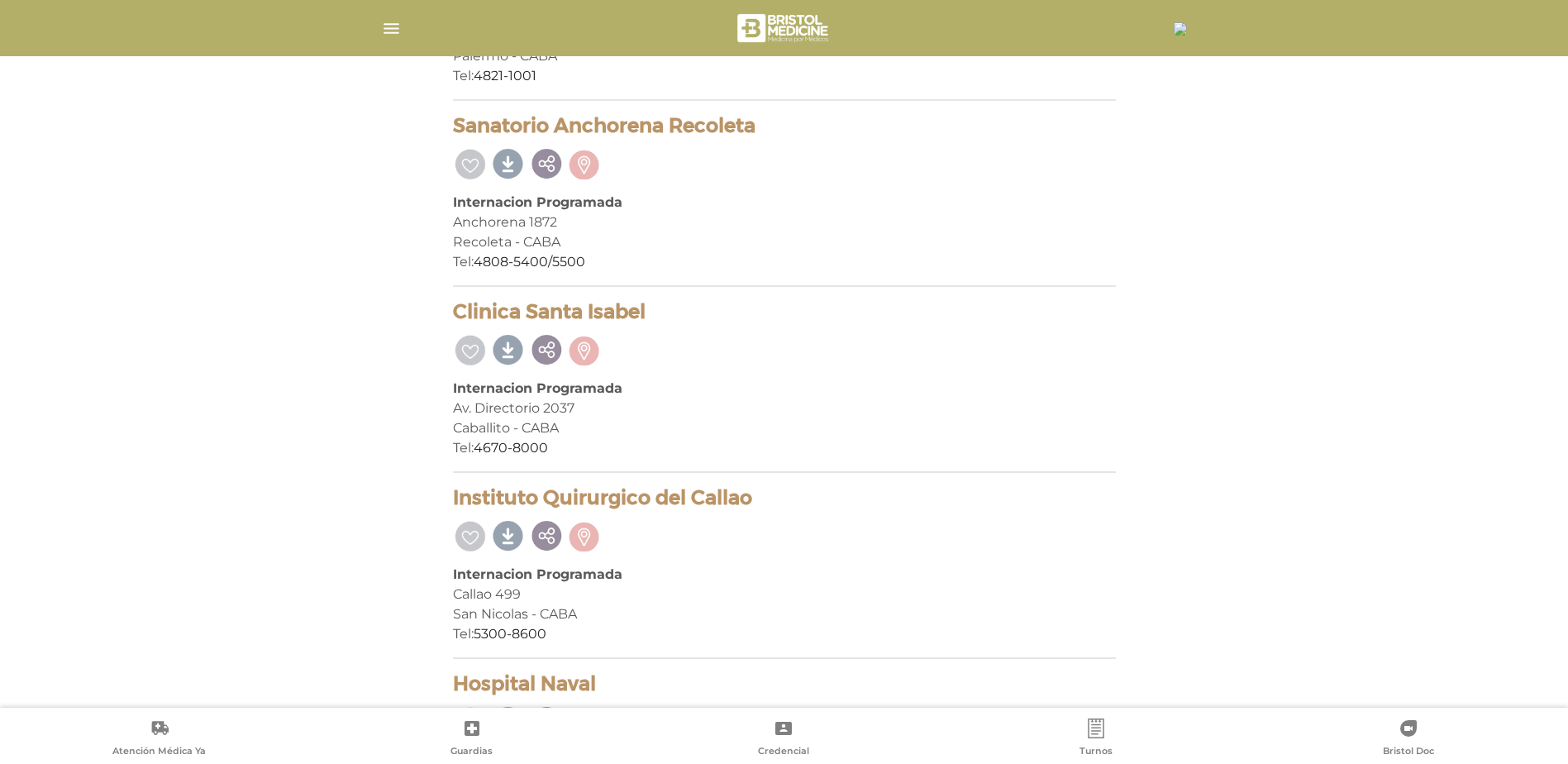
scroll to position [1560, 0]
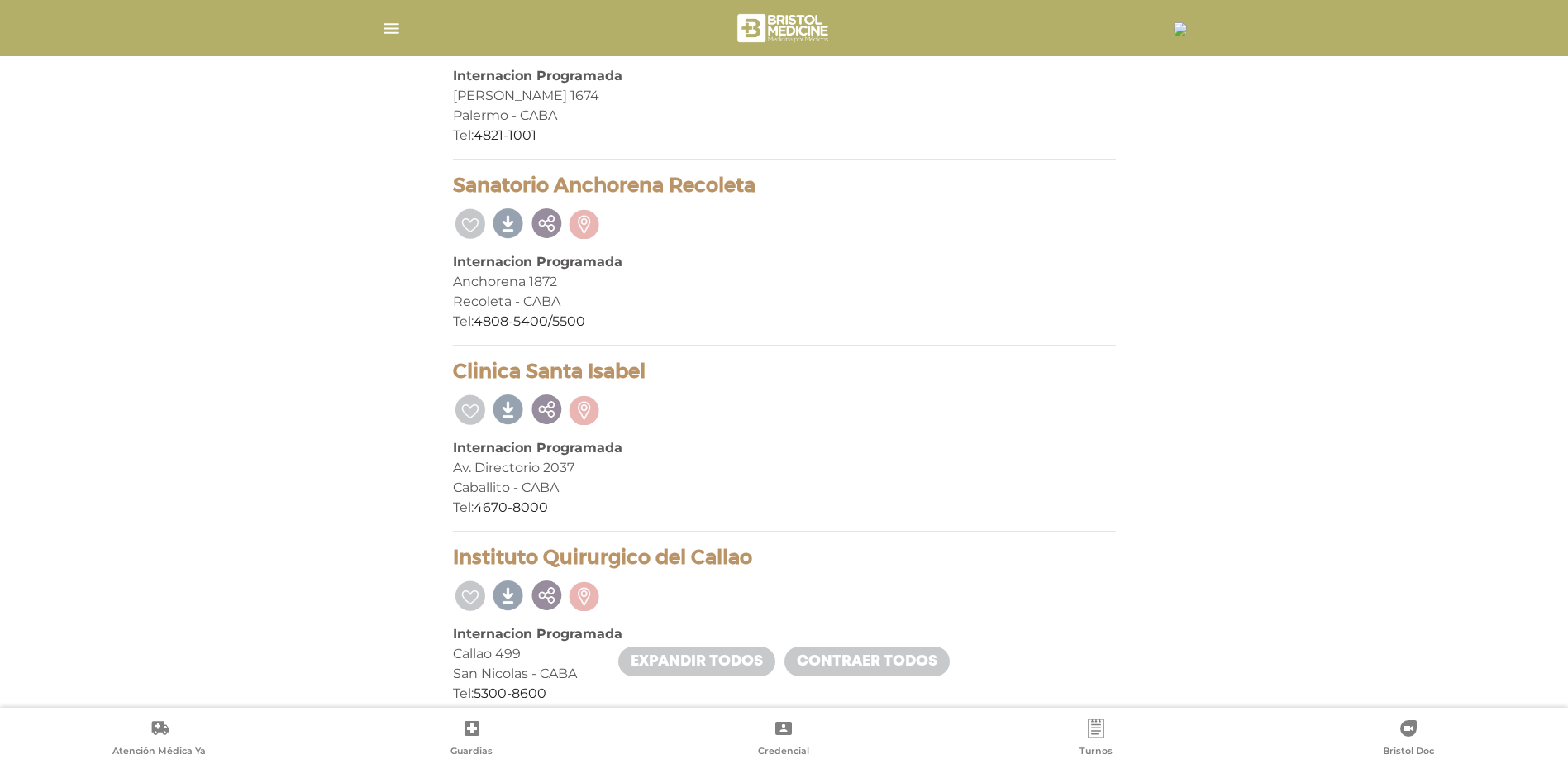
drag, startPoint x: 759, startPoint y: 190, endPoint x: 426, endPoint y: 168, distance: 333.7
click at [426, 168] on div "Internación Programada | Internacion Programada 14 prestadores encontrados On D…" at bounding box center [784, 52] width 1032 height 2636
drag, startPoint x: 426, startPoint y: 168, endPoint x: 556, endPoint y: 190, distance: 131.8
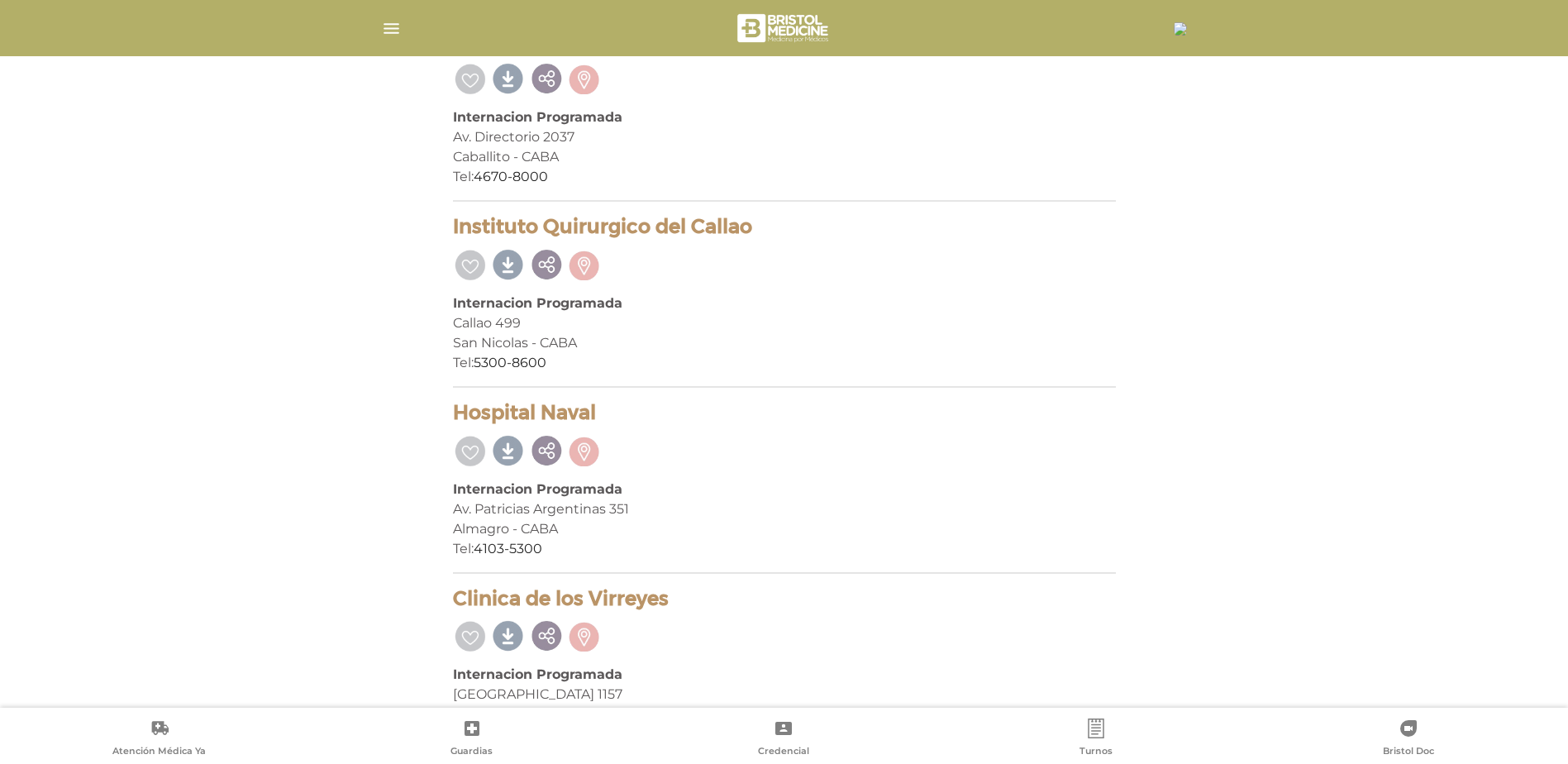
scroll to position [2222, 0]
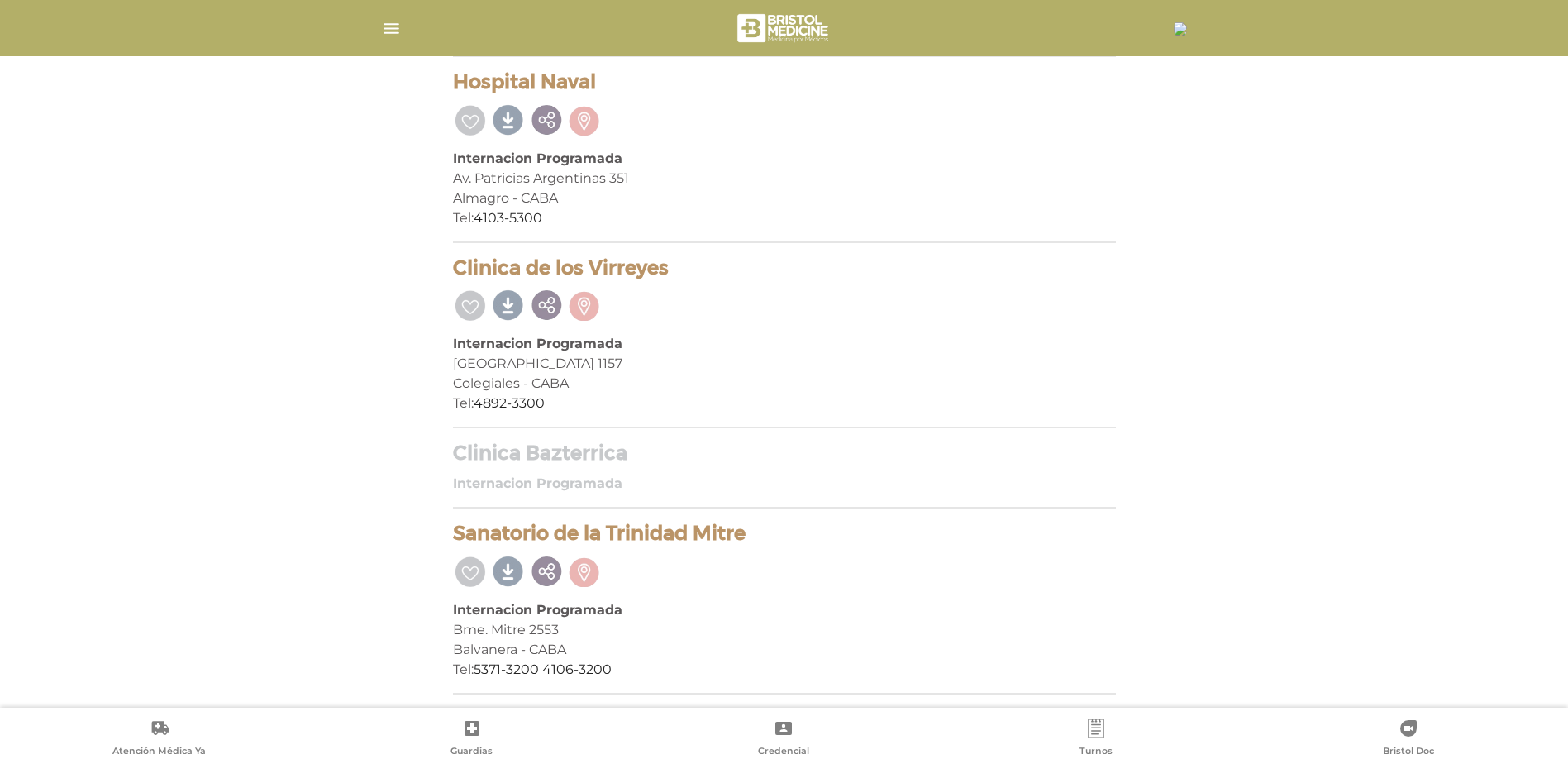
drag, startPoint x: 745, startPoint y: 536, endPoint x: 422, endPoint y: 521, distance: 323.3
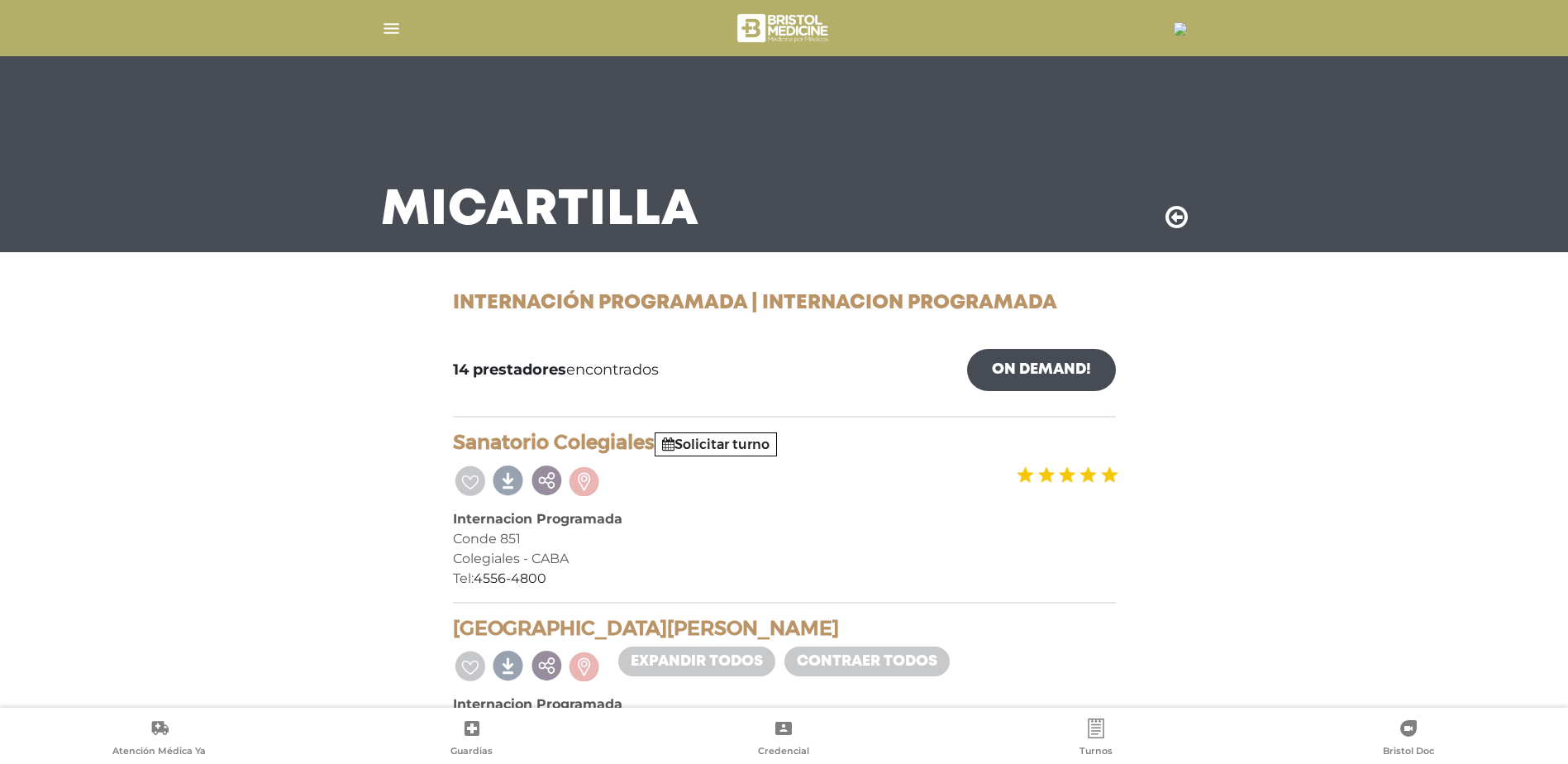
scroll to position [0, 0]
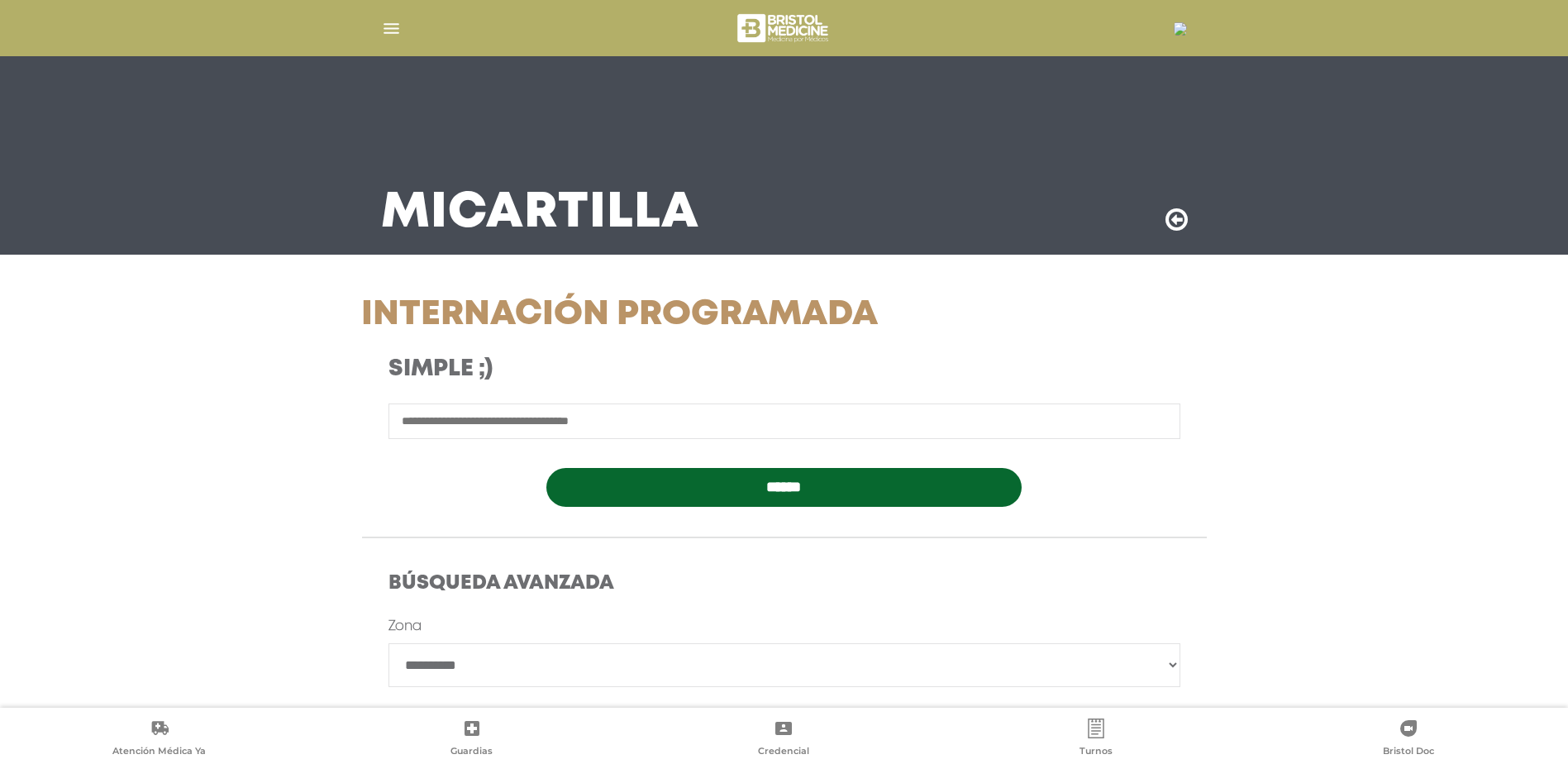
scroll to position [270, 0]
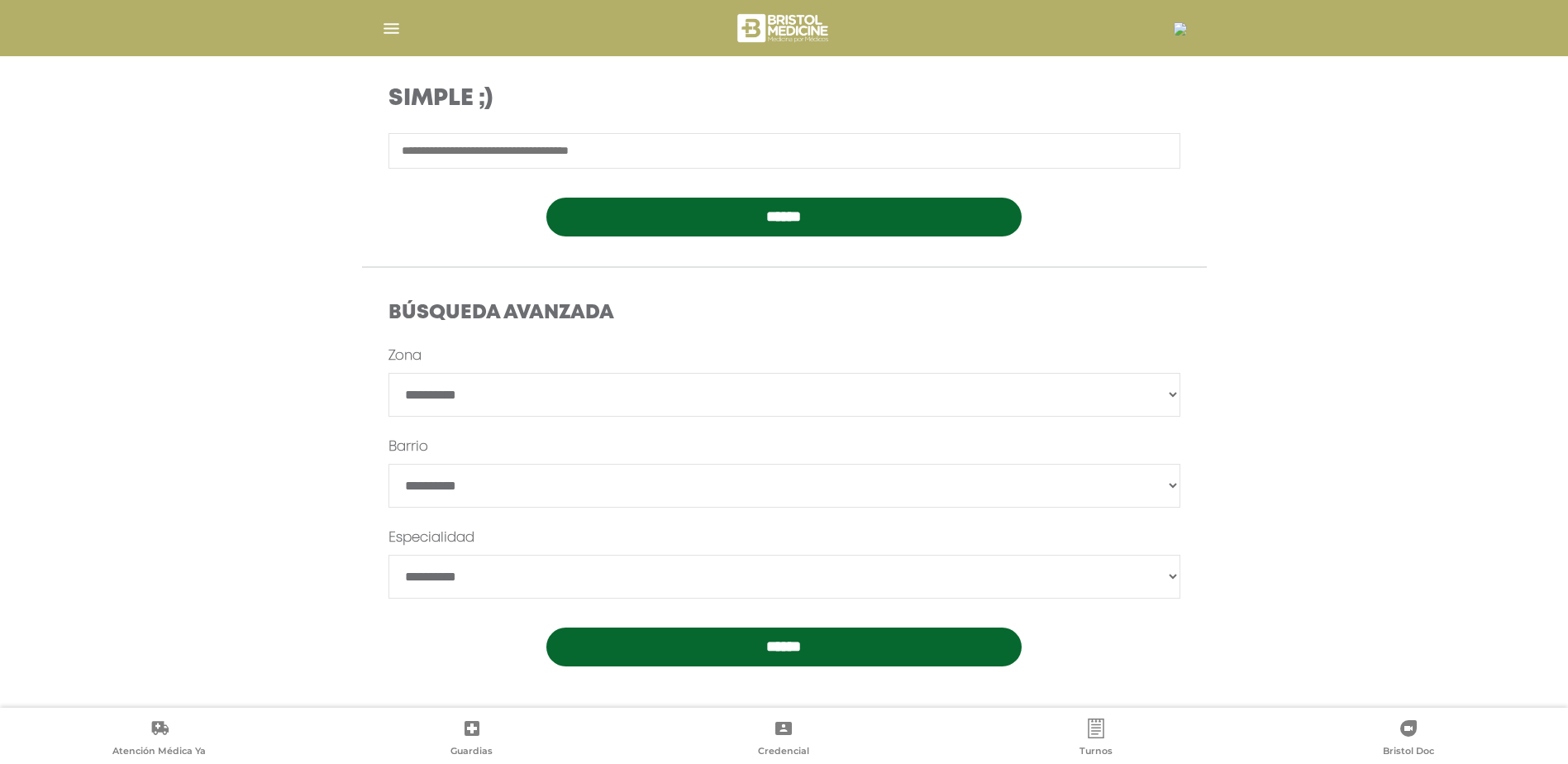
click at [656, 643] on input "******" at bounding box center [784, 647] width 475 height 39
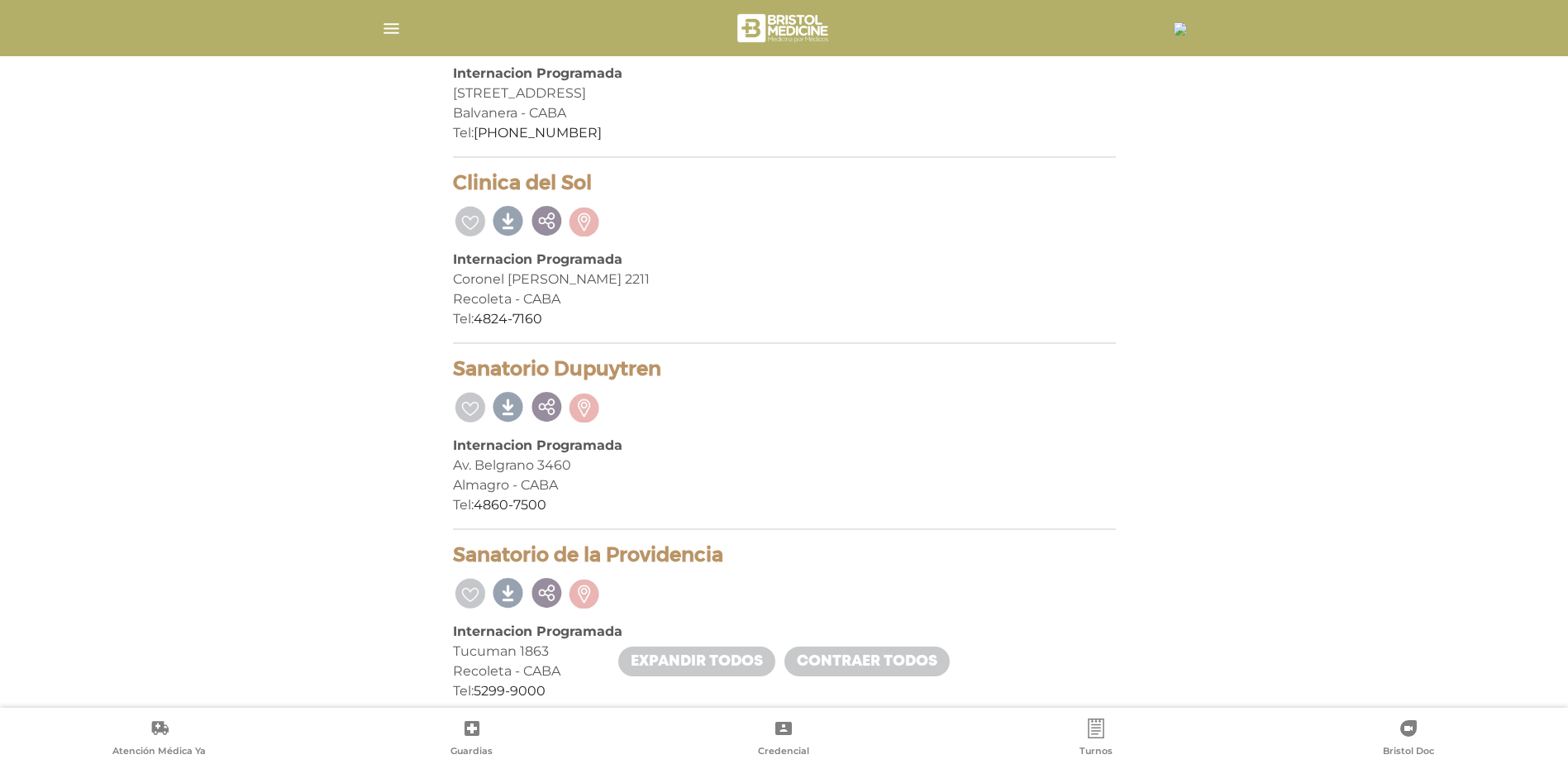
scroll to position [343, 0]
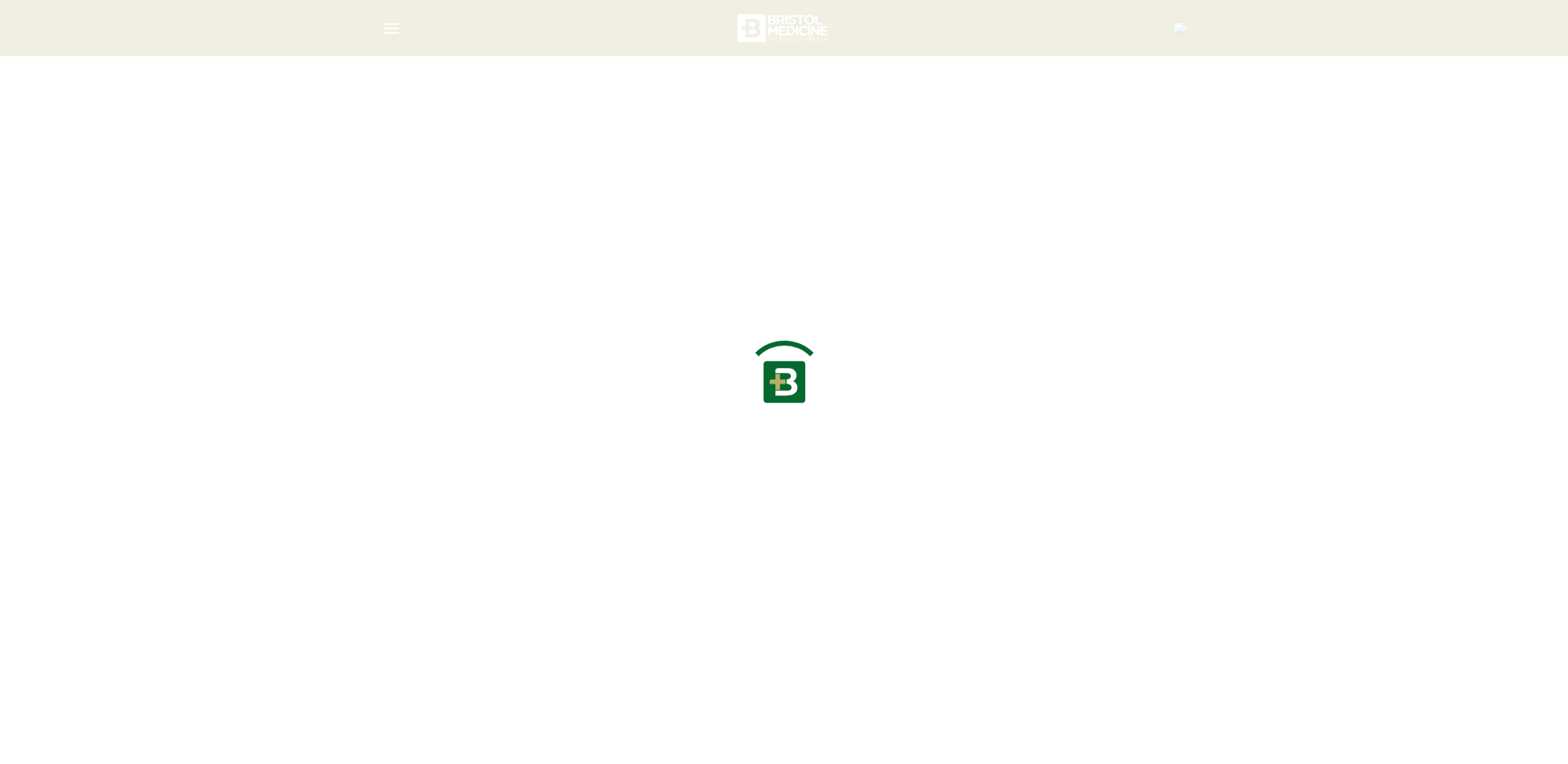
scroll to position [270, 0]
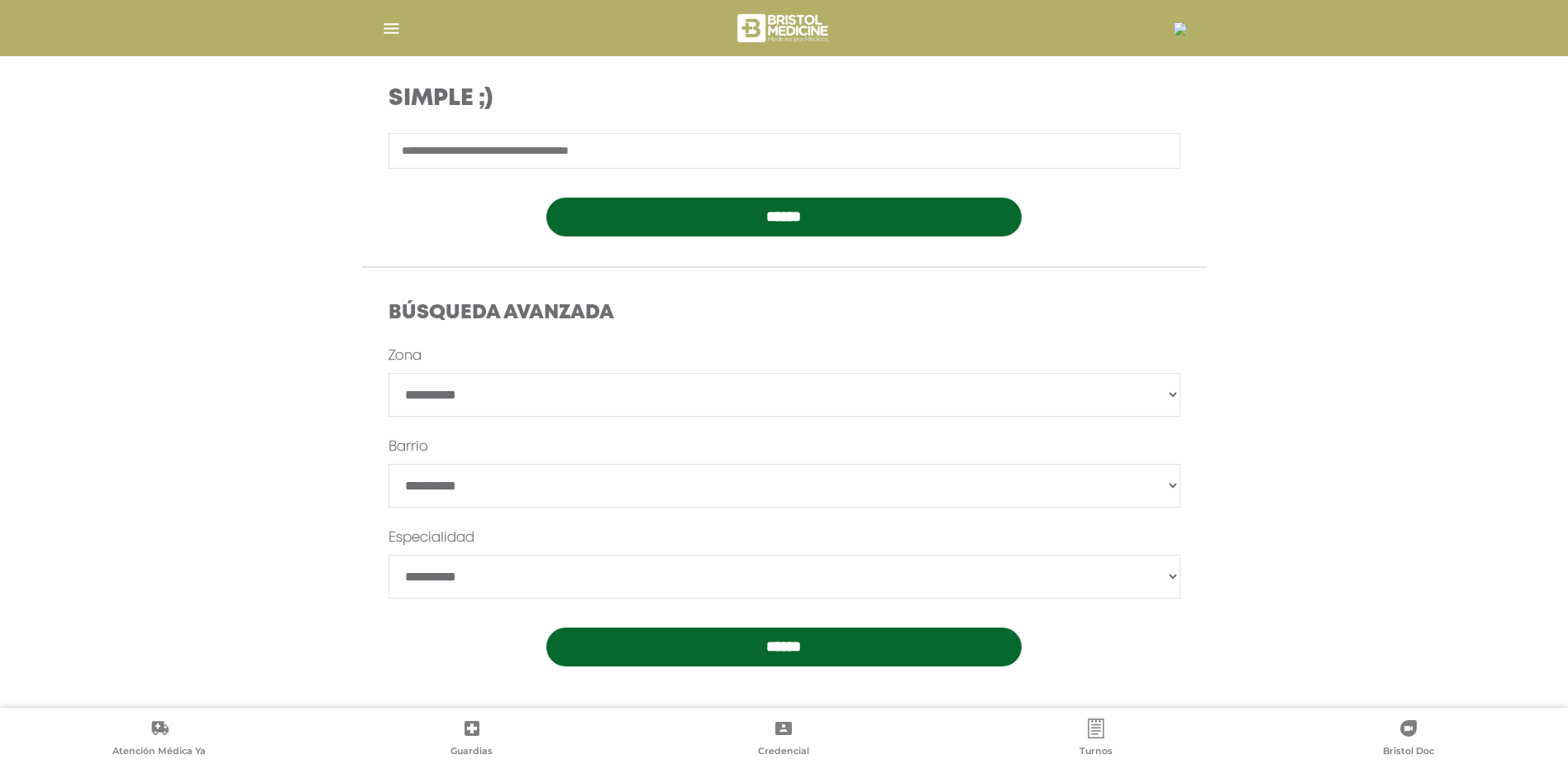
click at [744, 408] on select "**********" at bounding box center [784, 395] width 792 height 44
select select "*********"
click at [388, 373] on select "**********" at bounding box center [784, 395] width 792 height 44
click at [732, 660] on input "******" at bounding box center [784, 647] width 475 height 39
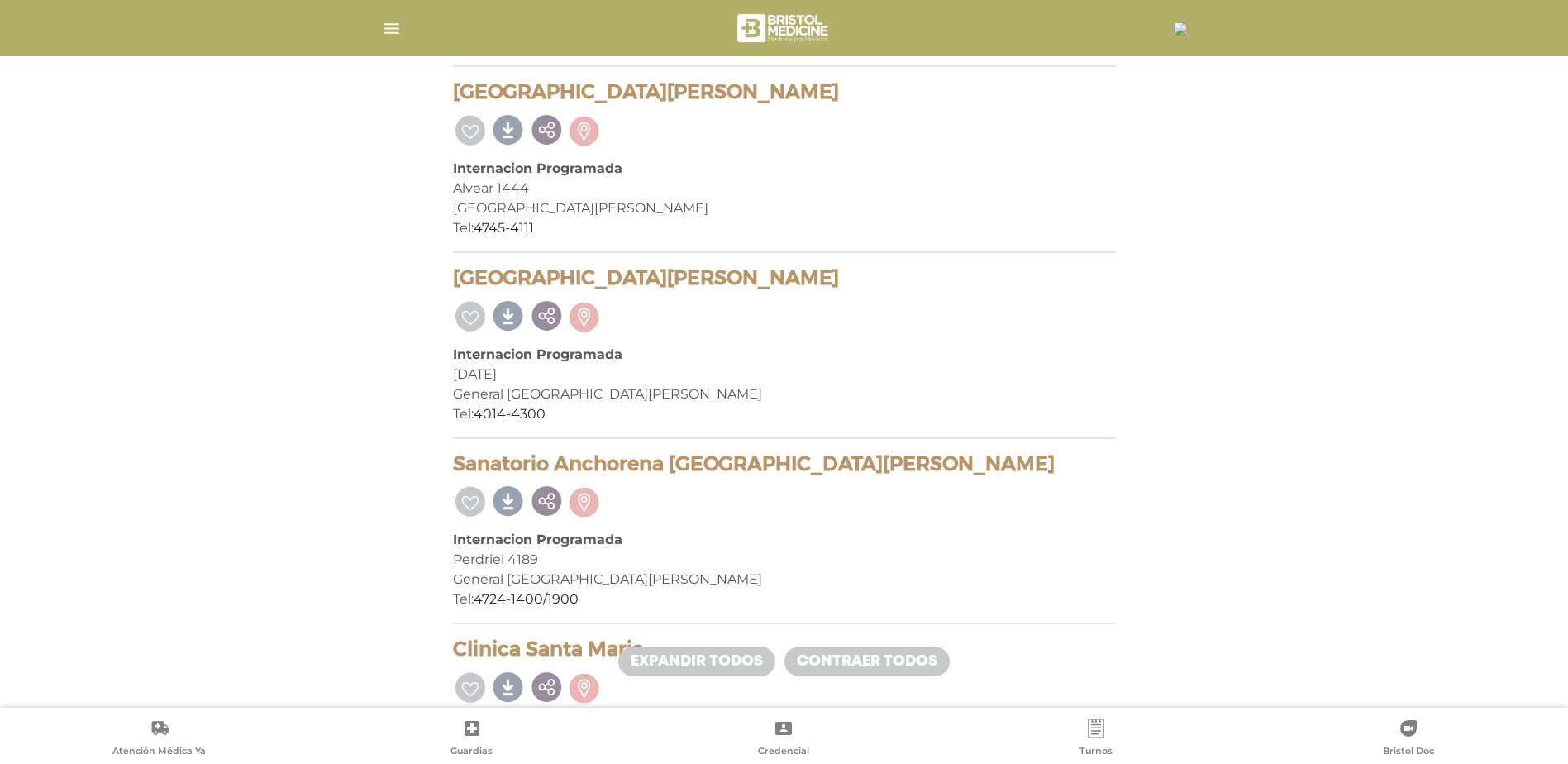
scroll to position [1075, 0]
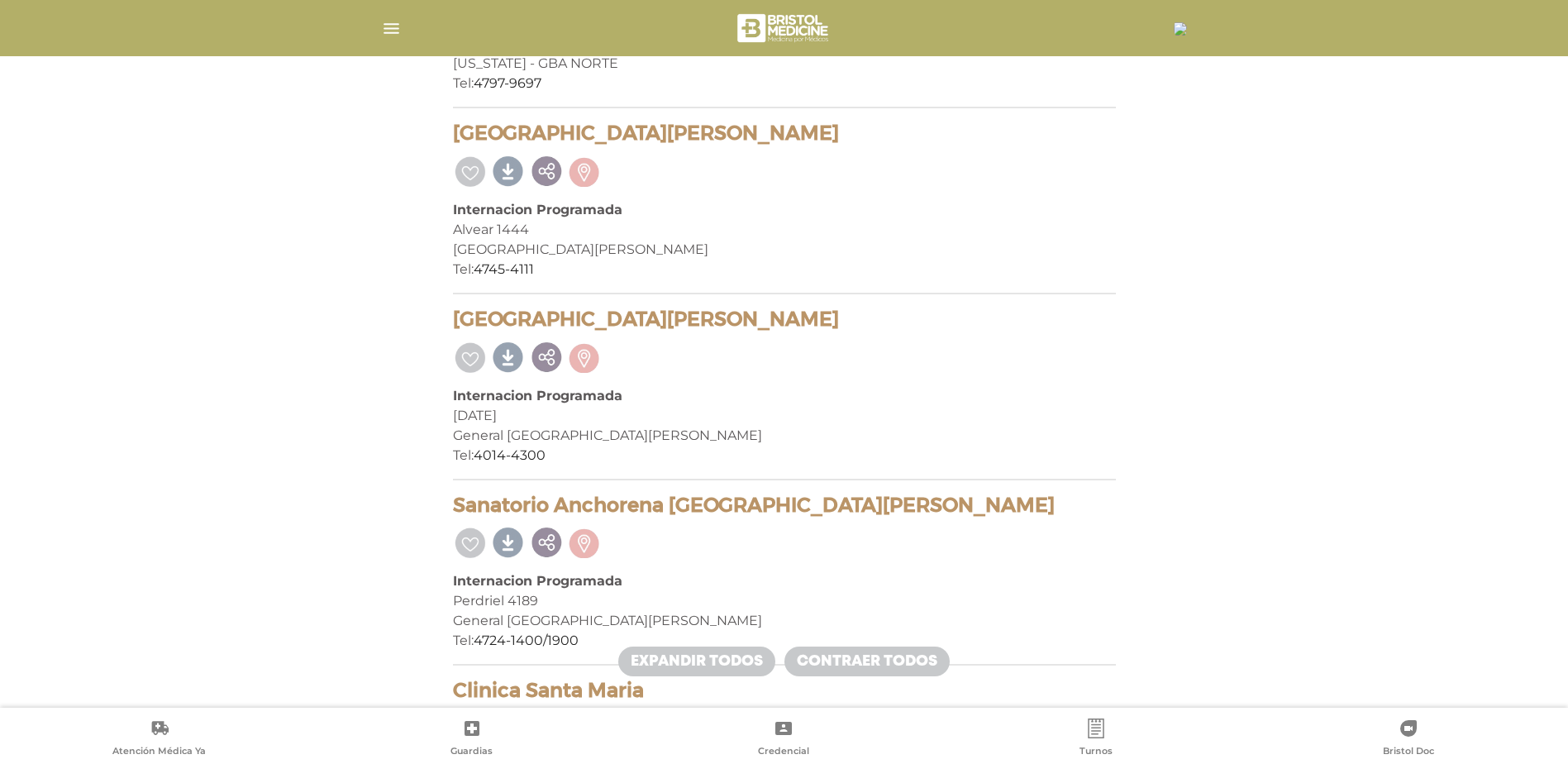
drag, startPoint x: 652, startPoint y: 139, endPoint x: 454, endPoint y: 133, distance: 198.1
click at [454, 133] on h4 "Sanatorio San Pablo" at bounding box center [785, 133] width 663 height 24
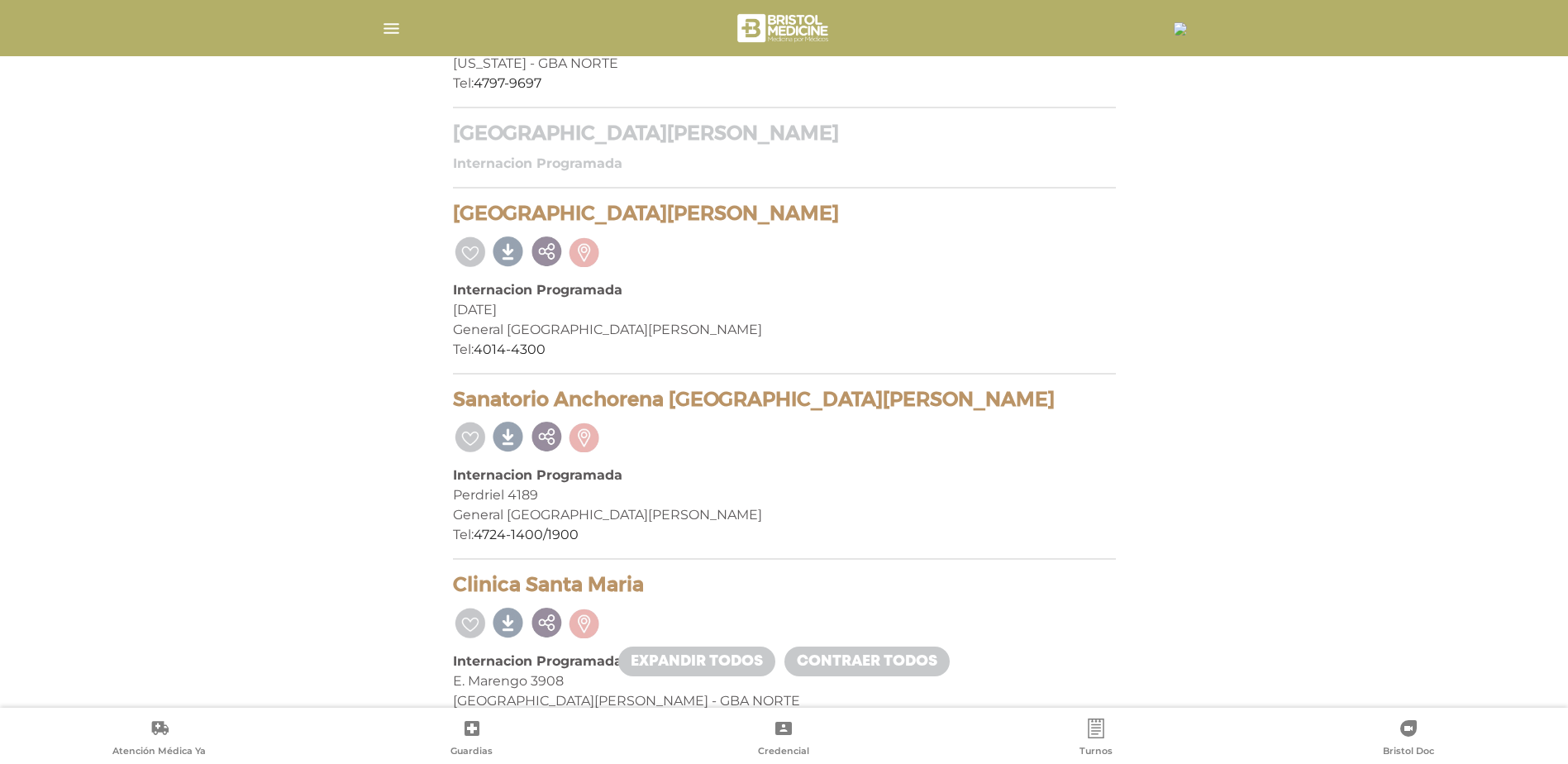
drag, startPoint x: 454, startPoint y: 133, endPoint x: 552, endPoint y: 125, distance: 98.3
click at [1050, 426] on div at bounding box center [785, 435] width 663 height 35
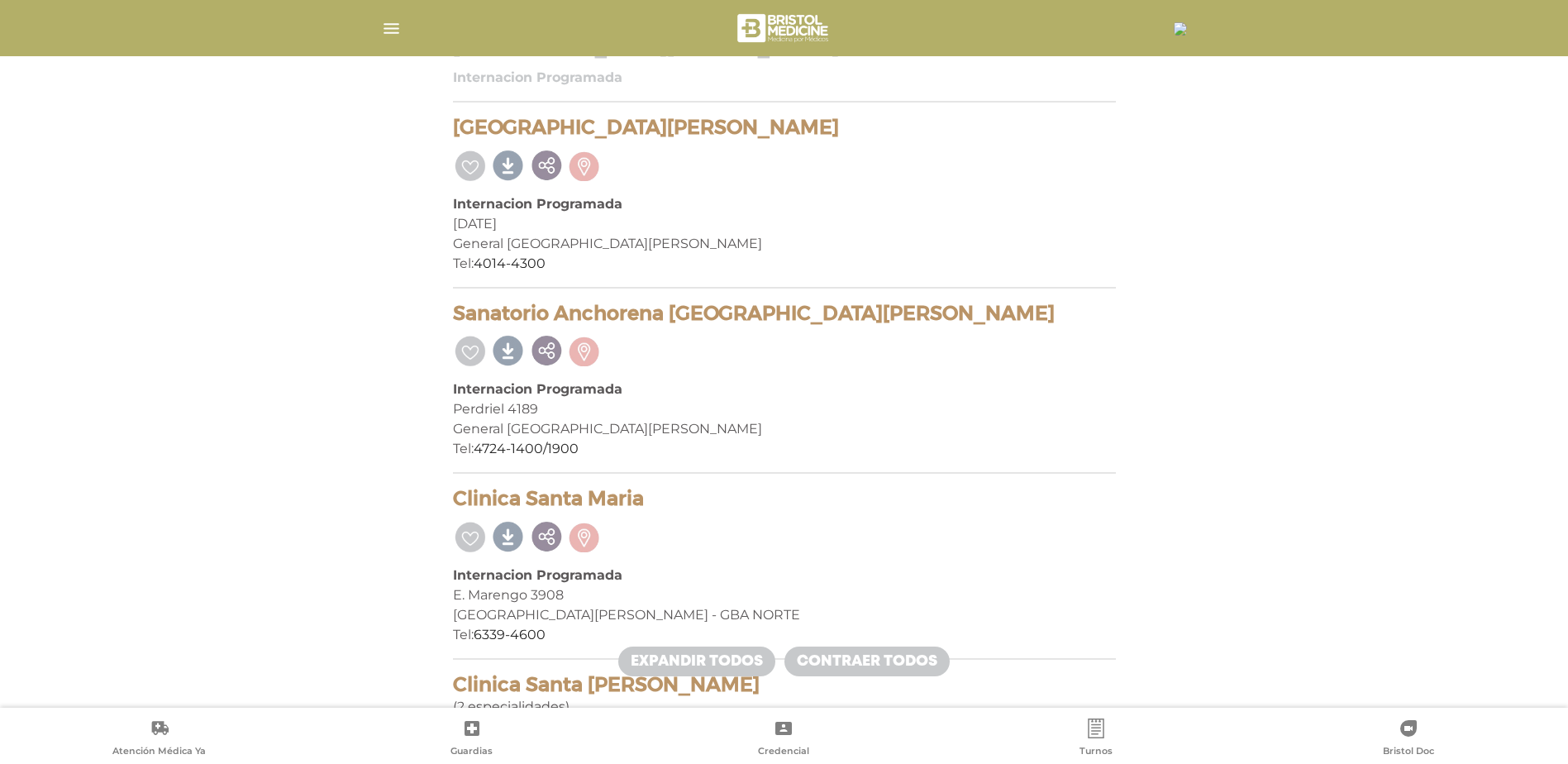
scroll to position [1158, 0]
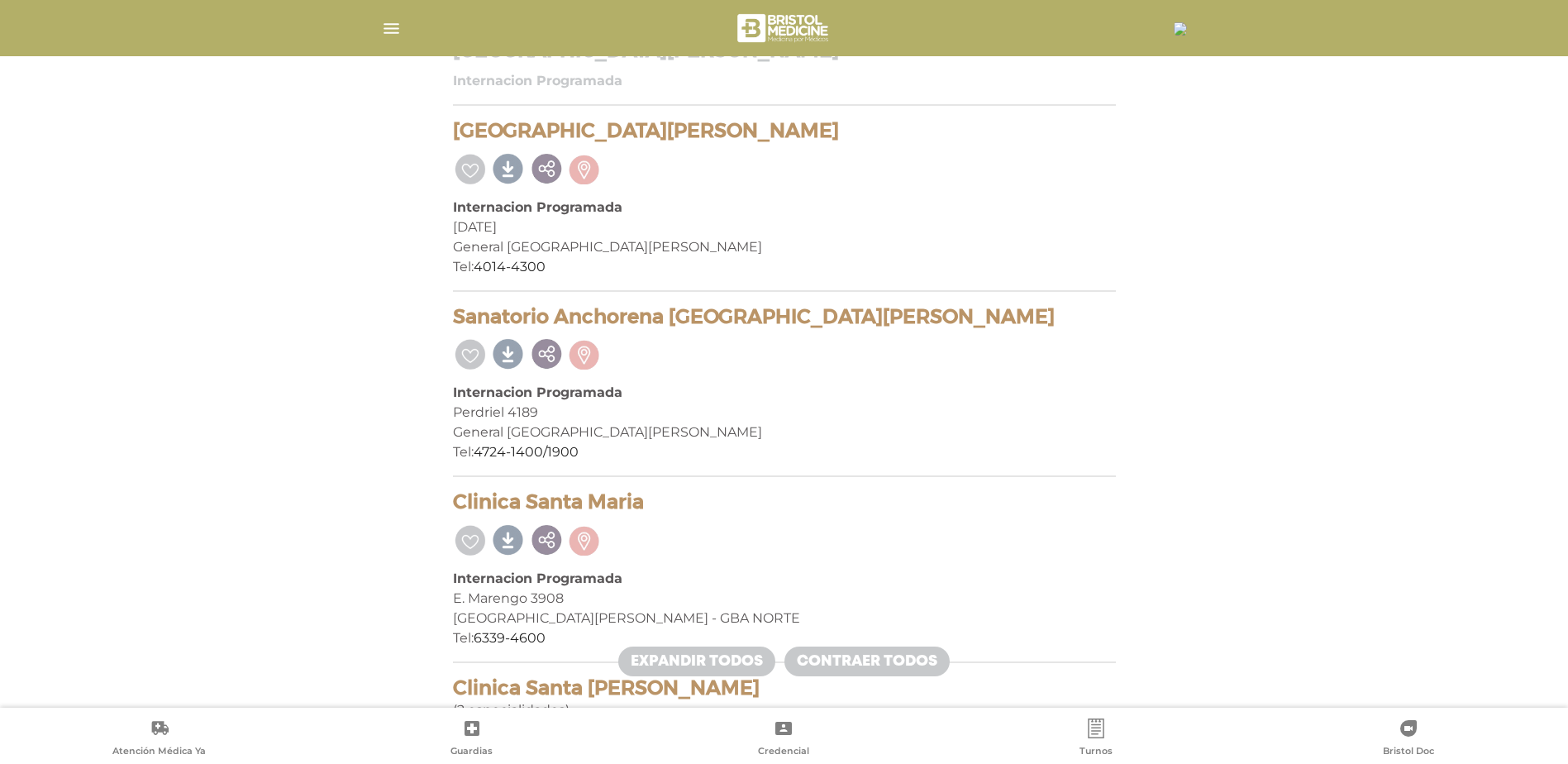
drag, startPoint x: 662, startPoint y: 128, endPoint x: 486, endPoint y: 151, distance: 177.5
click at [487, 152] on div "Sanatorio San Martin Internacion Programada 18 De Diciembre 1856 General San Ma…" at bounding box center [785, 205] width 663 height 173
drag, startPoint x: 508, startPoint y: 123, endPoint x: 525, endPoint y: 122, distance: 17.0
click at [508, 123] on h4 "Sanatorio San Martin" at bounding box center [785, 131] width 663 height 24
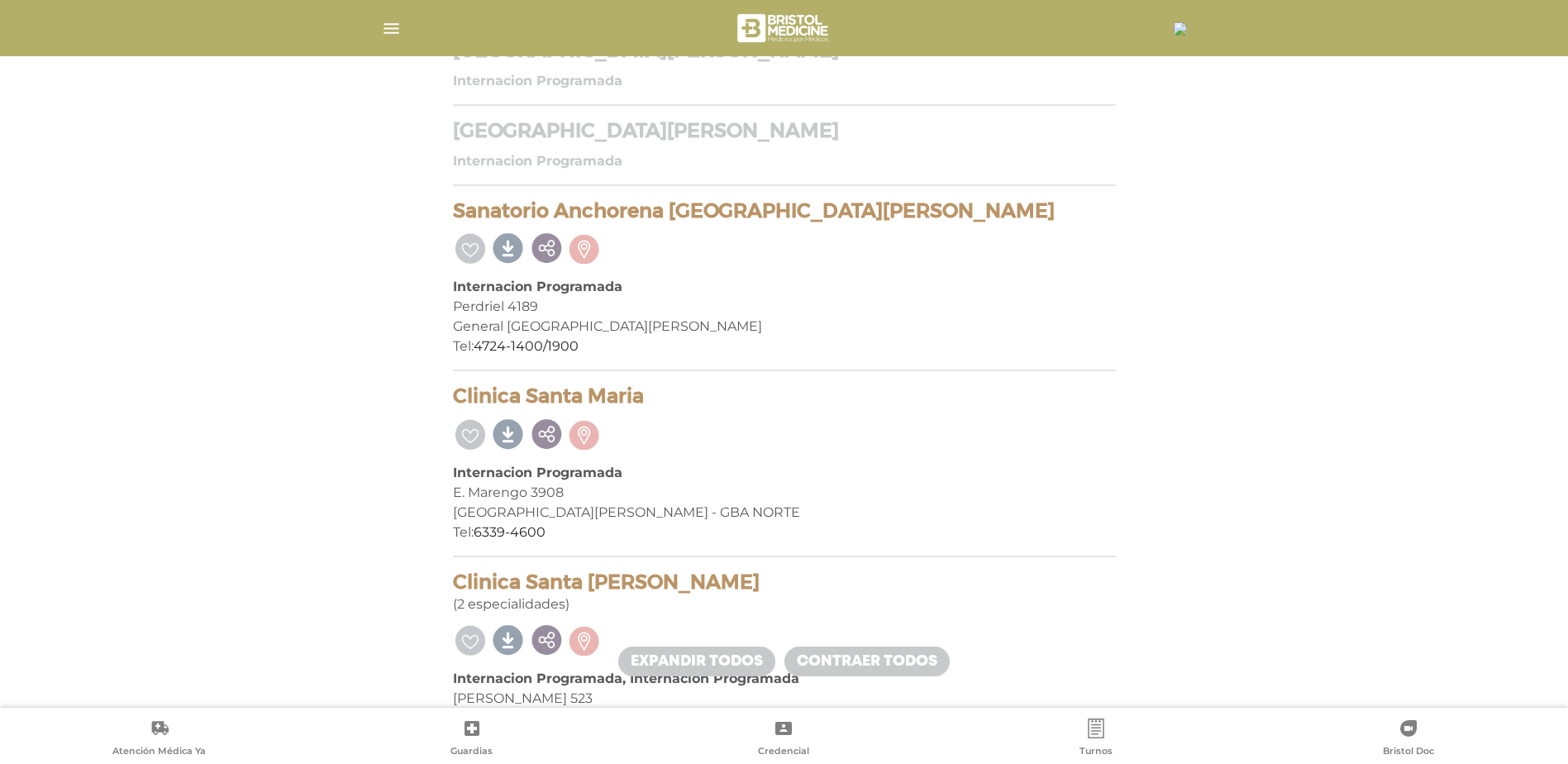
click at [624, 140] on h4 "Sanatorio San Martin" at bounding box center [785, 131] width 663 height 24
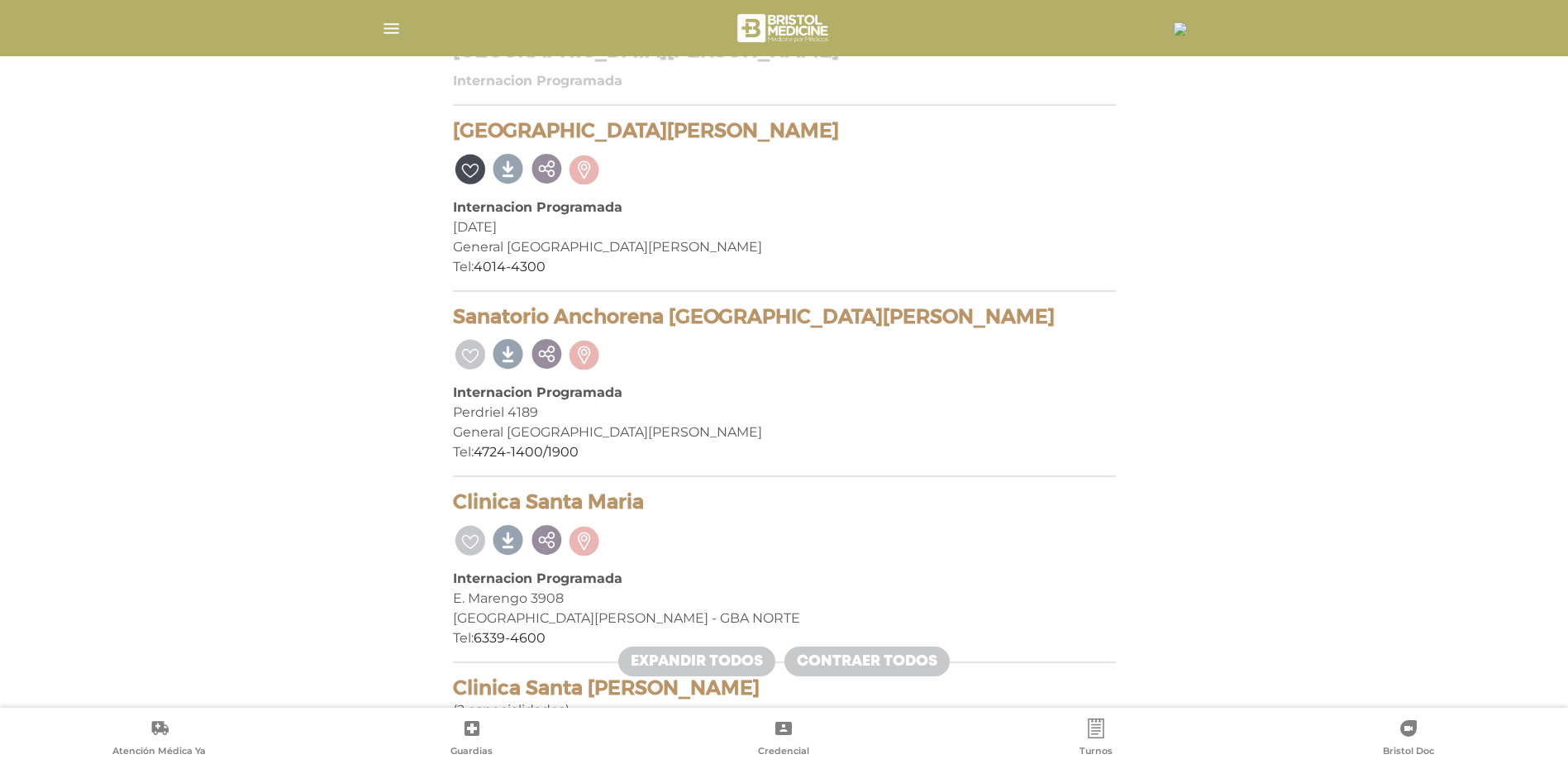
drag, startPoint x: 670, startPoint y: 129, endPoint x: 453, endPoint y: 134, distance: 217.1
click at [453, 134] on h4 "Sanatorio San Martin" at bounding box center [785, 131] width 663 height 24
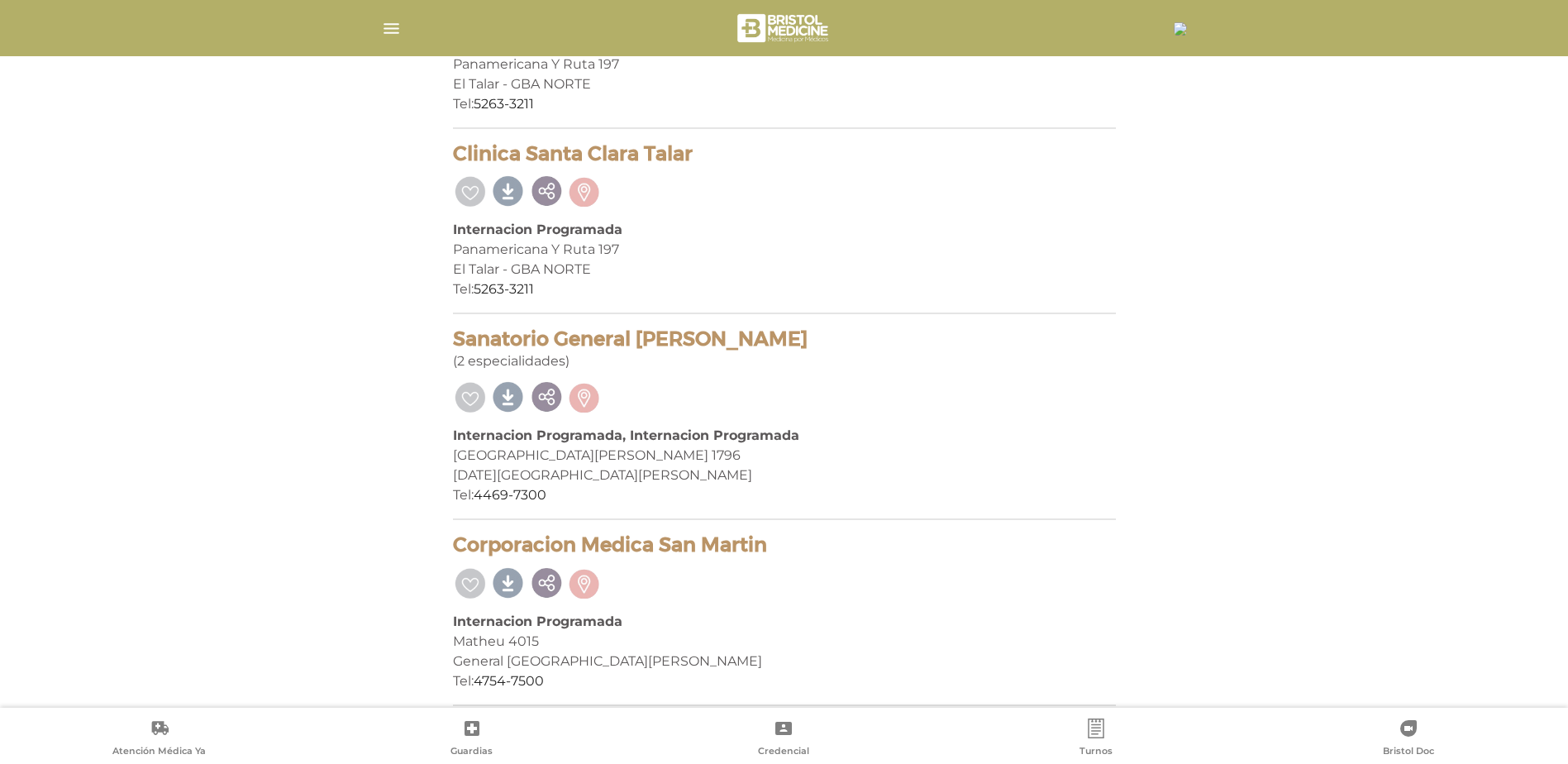
scroll to position [2196, 0]
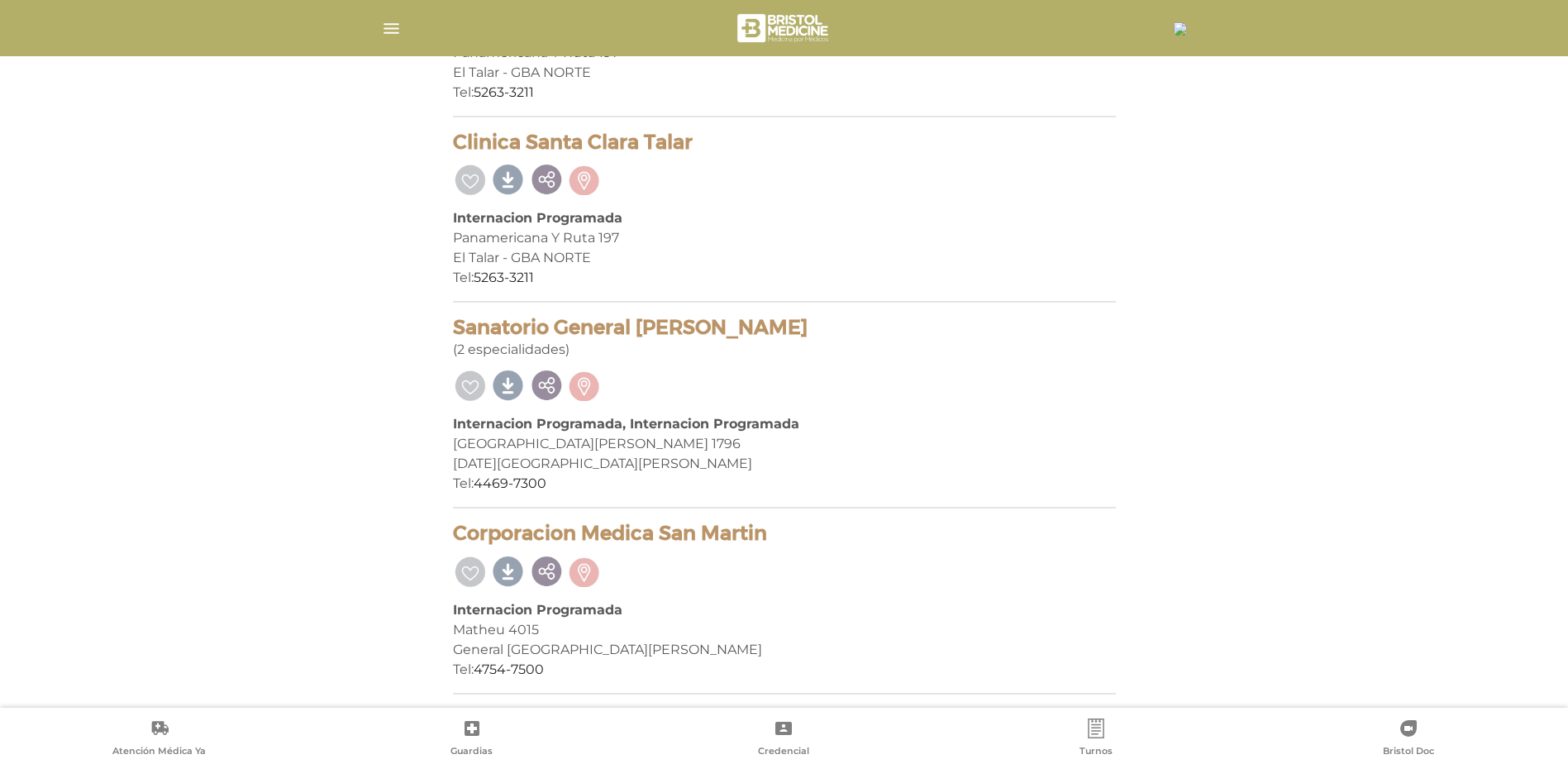
drag, startPoint x: 736, startPoint y: 326, endPoint x: 455, endPoint y: 327, distance: 281.0
click at [455, 327] on h4 "Sanatorio General Sarmiento" at bounding box center [785, 327] width 663 height 24
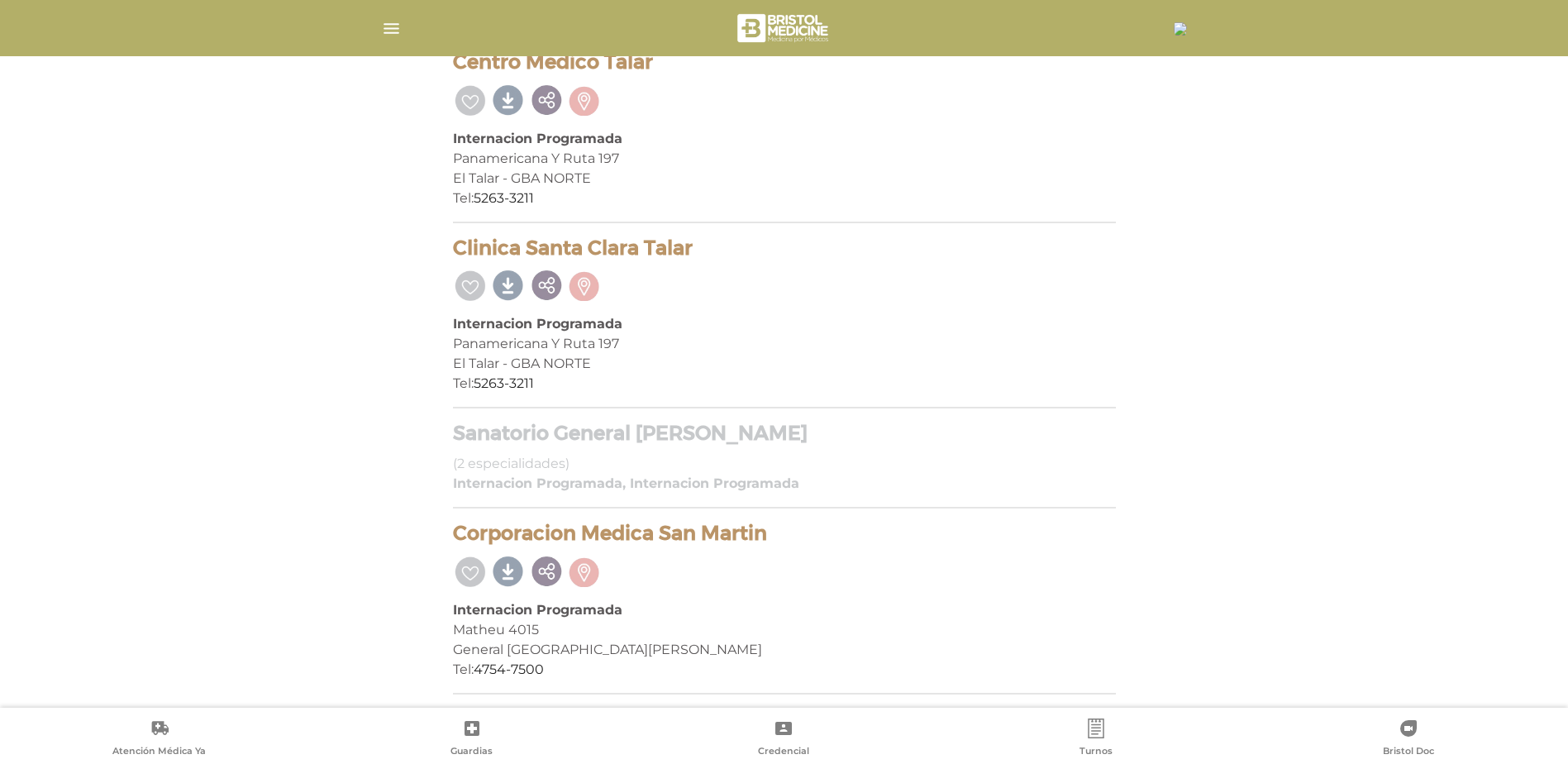
drag, startPoint x: 455, startPoint y: 327, endPoint x: 563, endPoint y: 432, distance: 150.6
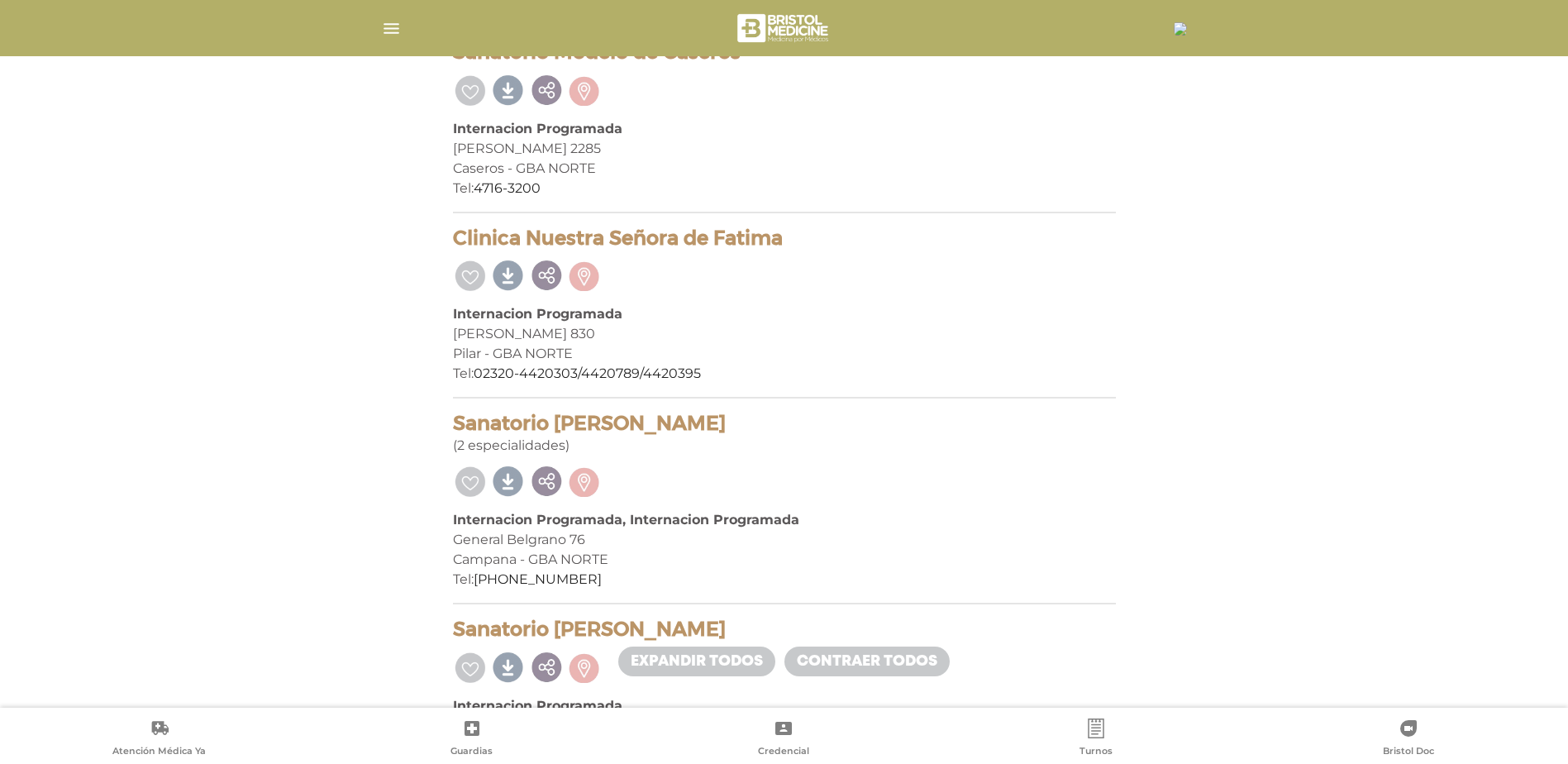
scroll to position [353, 0]
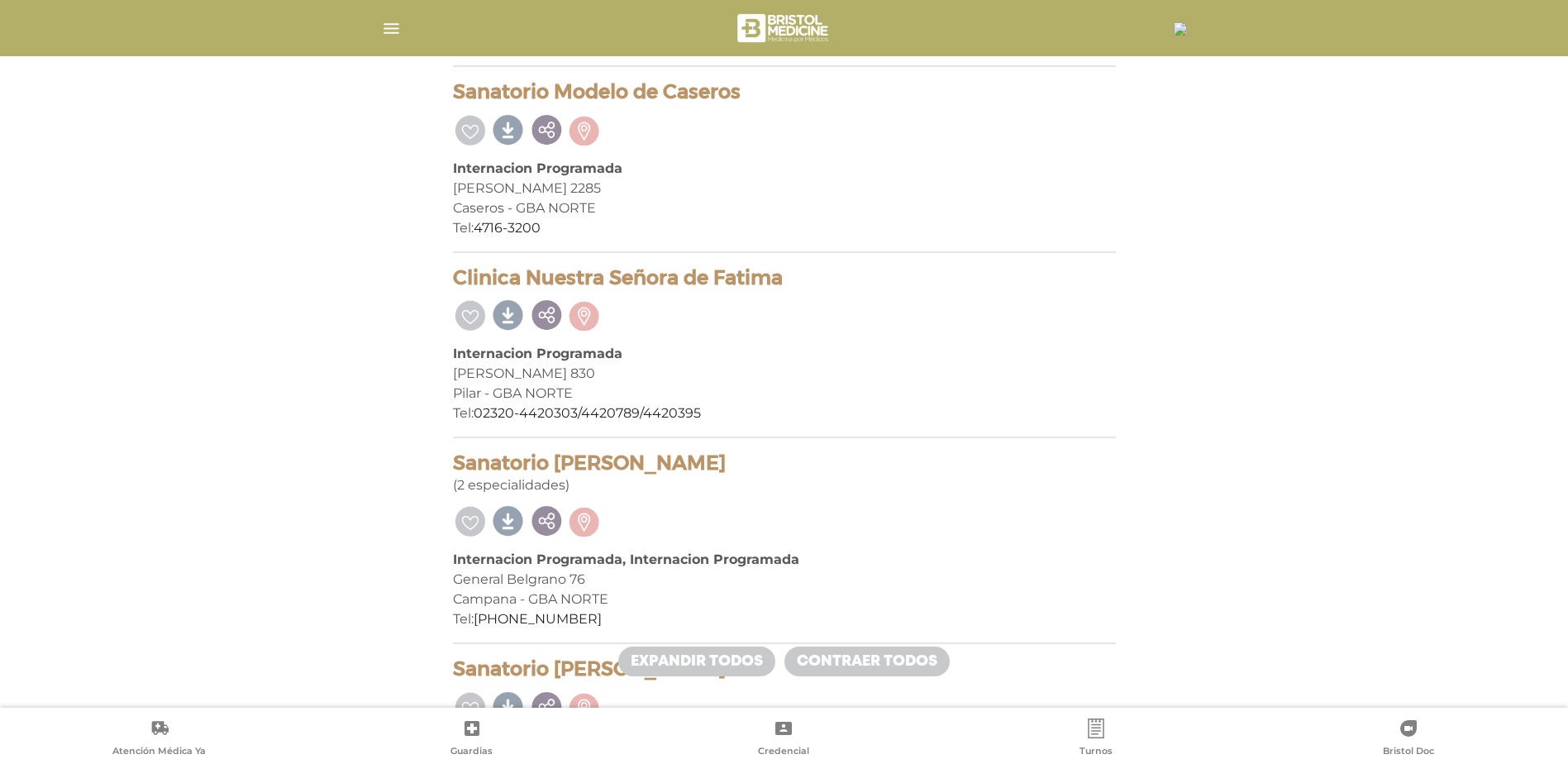
drag, startPoint x: 716, startPoint y: 467, endPoint x: 425, endPoint y: 451, distance: 291.4
drag, startPoint x: 425, startPoint y: 451, endPoint x: 562, endPoint y: 465, distance: 137.7
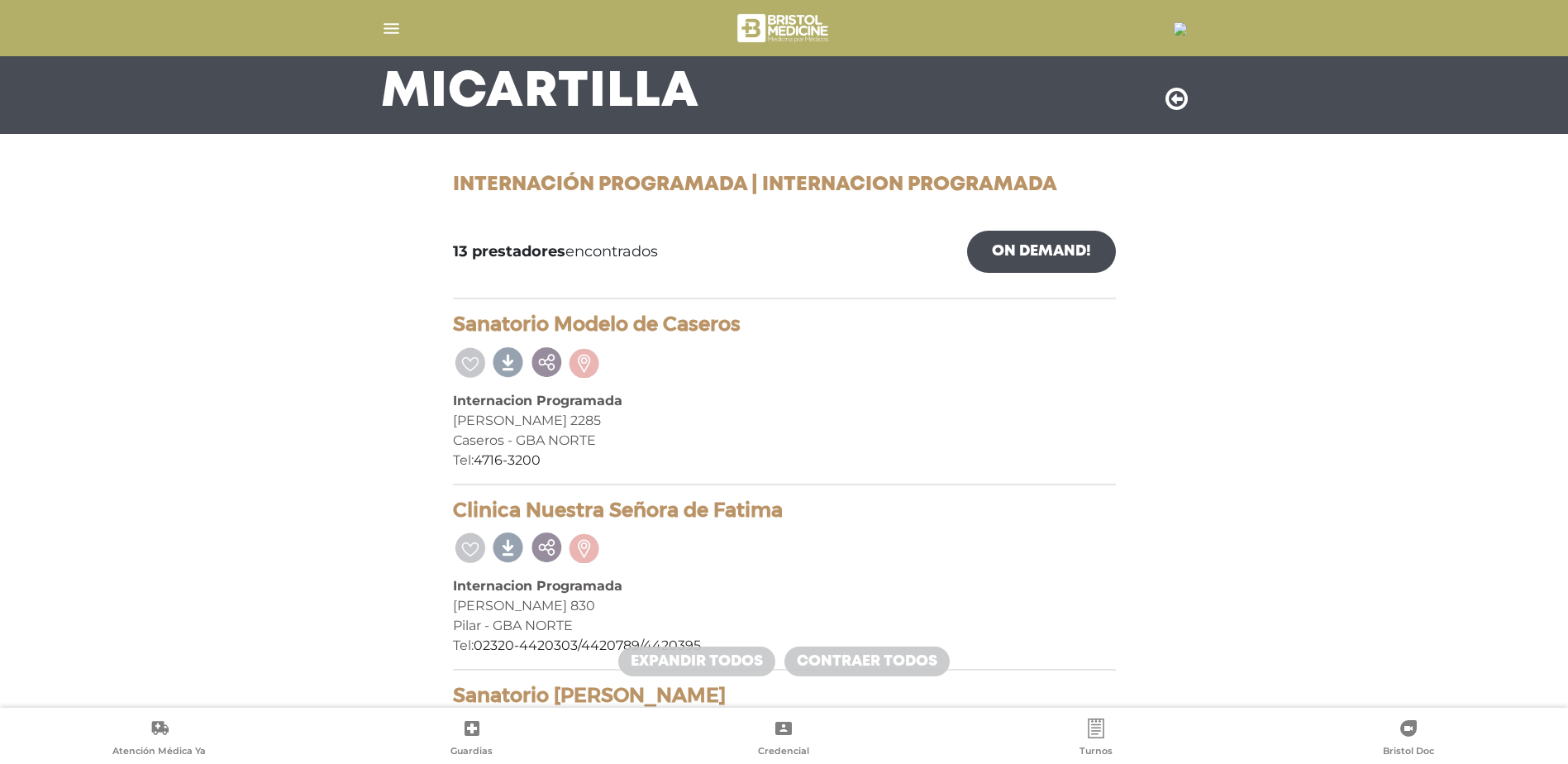
scroll to position [105, 0]
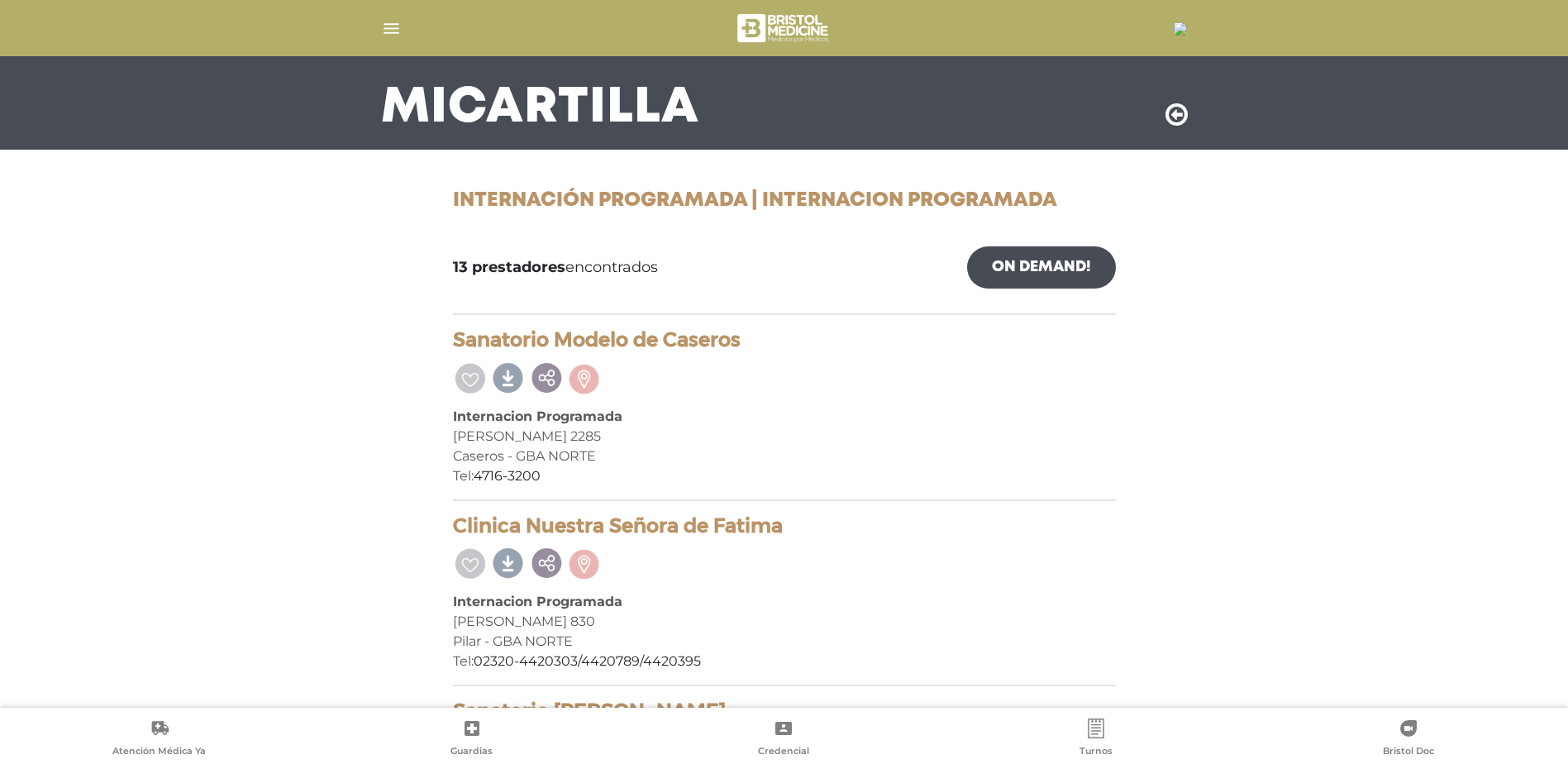
drag, startPoint x: 786, startPoint y: 525, endPoint x: 439, endPoint y: 528, distance: 347.0
drag, startPoint x: 439, startPoint y: 528, endPoint x: 532, endPoint y: 521, distance: 93.3
click at [673, 455] on div "Caseros - GBA NORTE" at bounding box center [785, 456] width 663 height 20
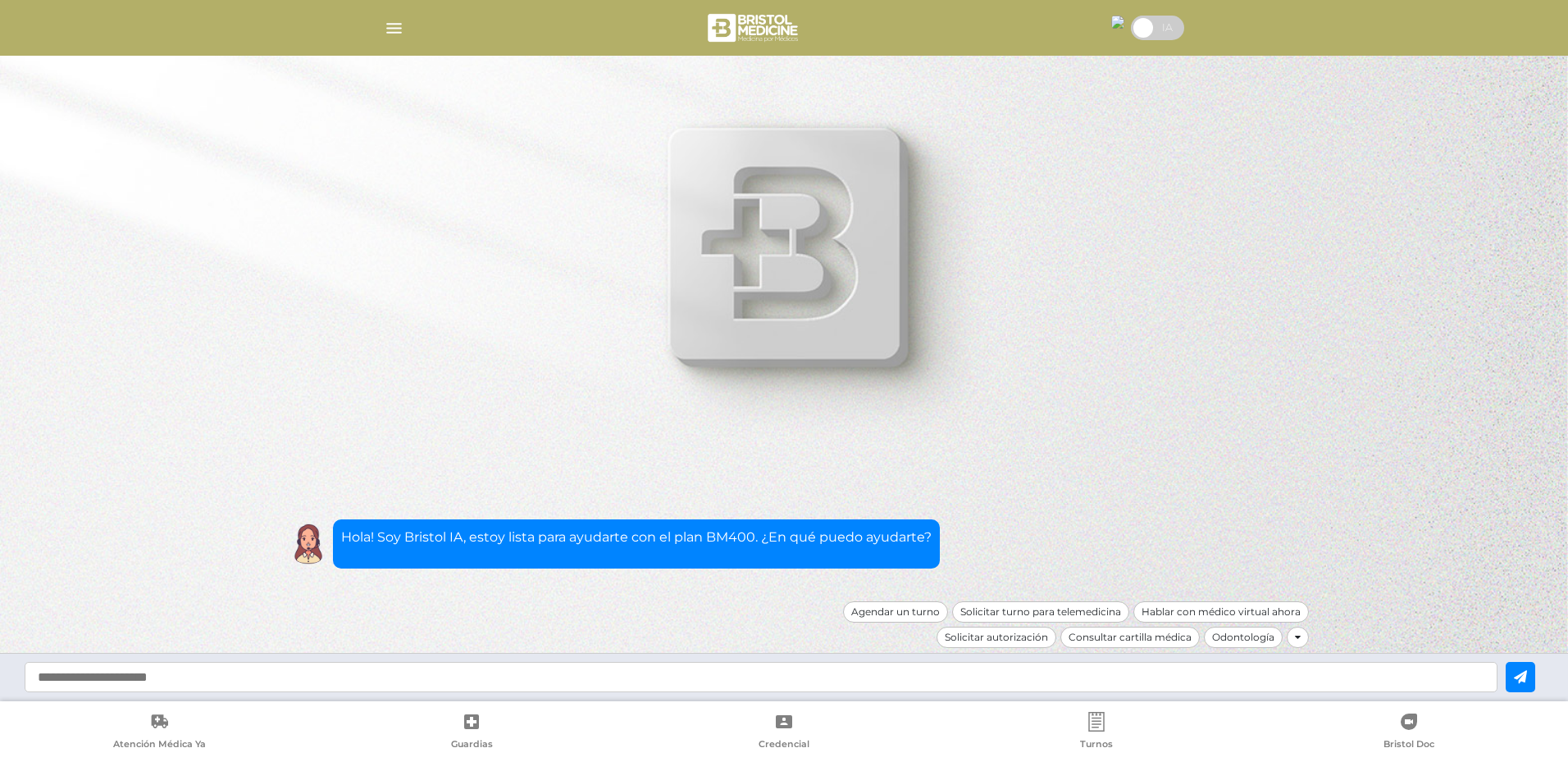
click at [406, 26] on div at bounding box center [784, 27] width 839 height 39
click at [402, 29] on img "button" at bounding box center [394, 29] width 21 height 21
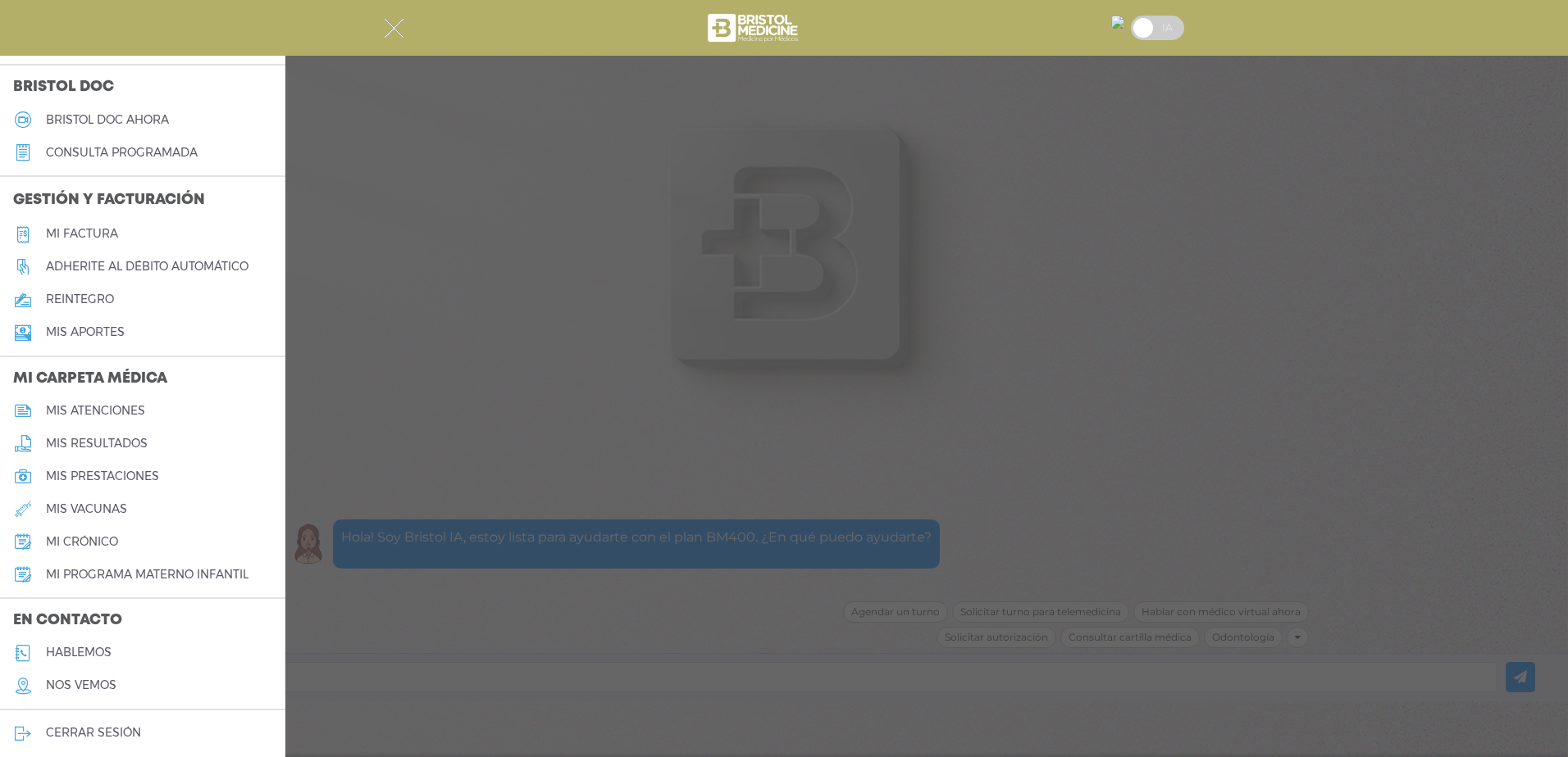
scroll to position [475, 0]
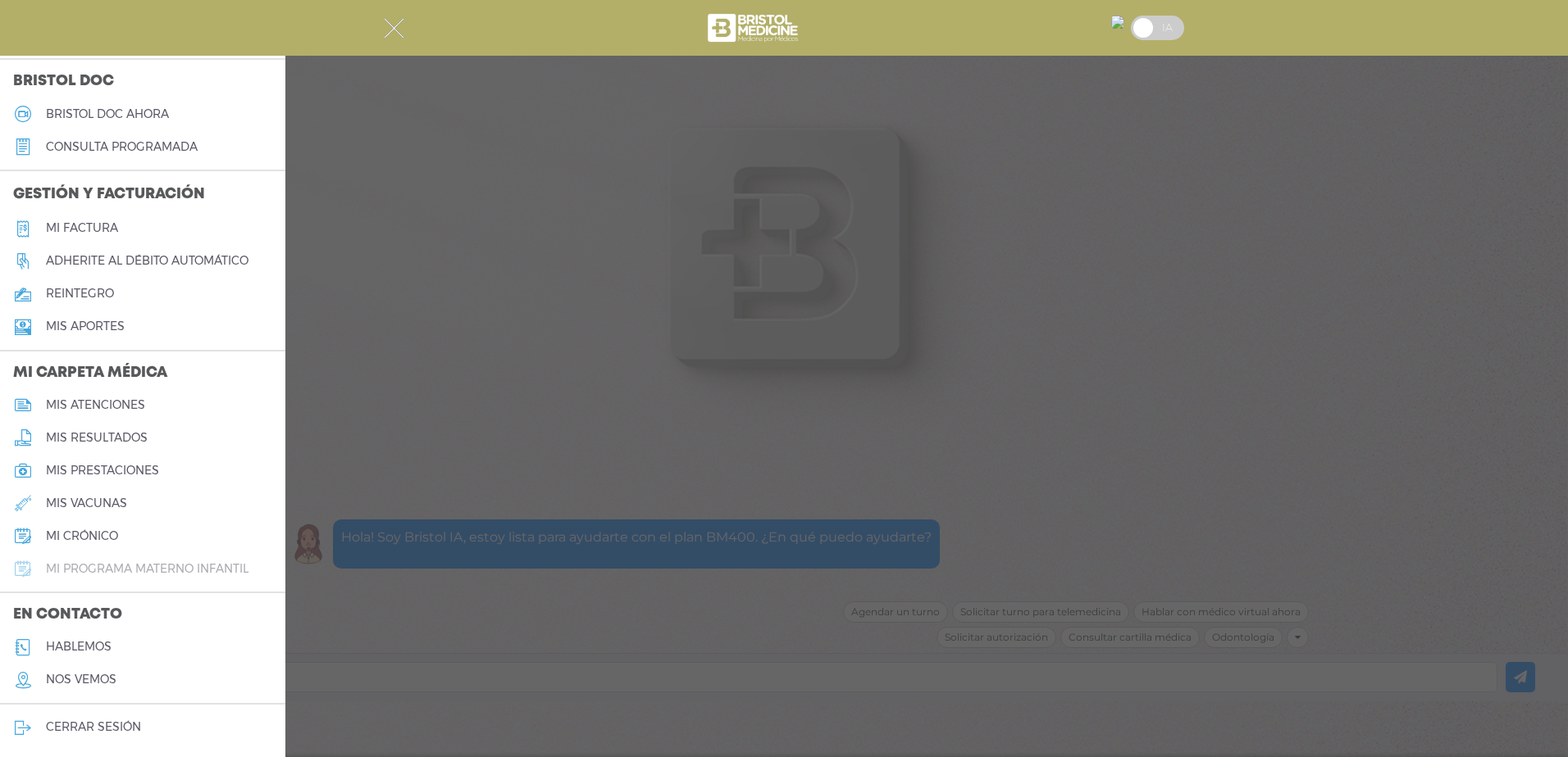
click at [103, 570] on h5 "mi programa materno infantil" at bounding box center [147, 569] width 203 height 14
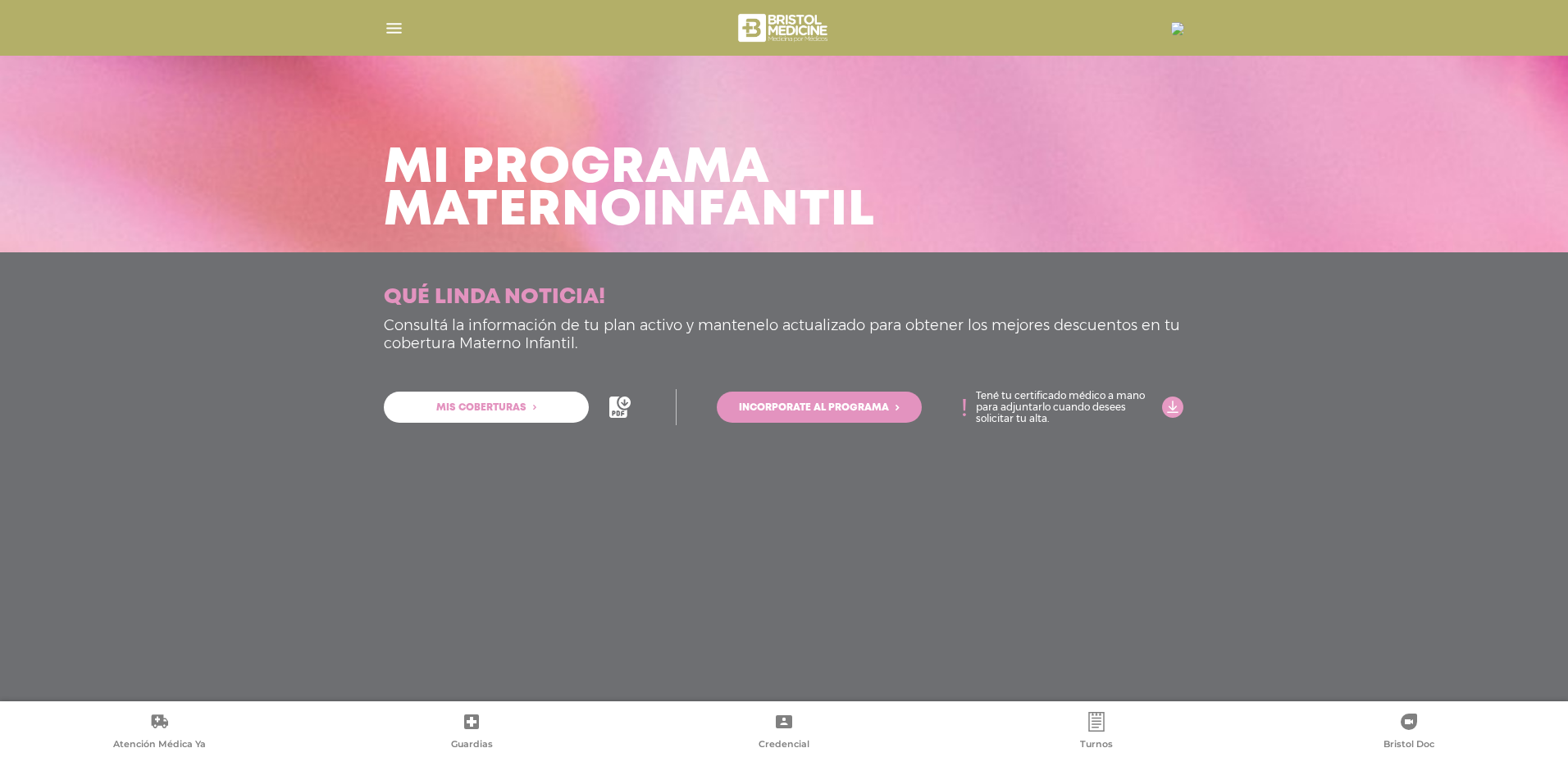
click at [1186, 401] on div "Qué linda noticia! Consultá la información de tu plan activo y mantenelo actual…" at bounding box center [784, 360] width 839 height 150
click at [617, 408] on icon at bounding box center [617, 407] width 18 height 22
